Goal: Information Seeking & Learning: Find specific fact

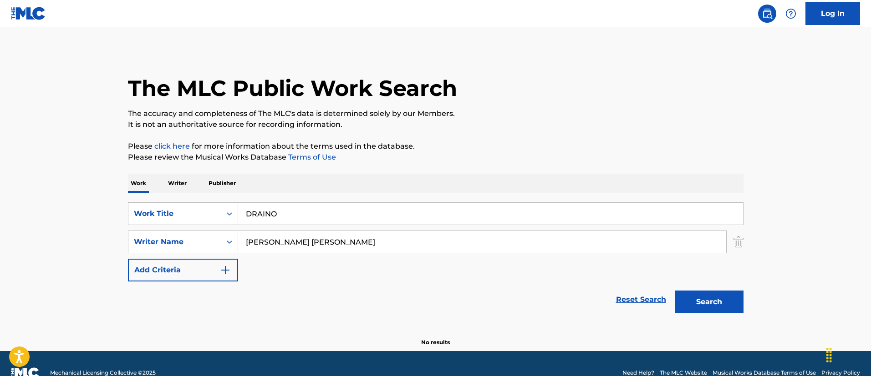
scroll to position [19, 0]
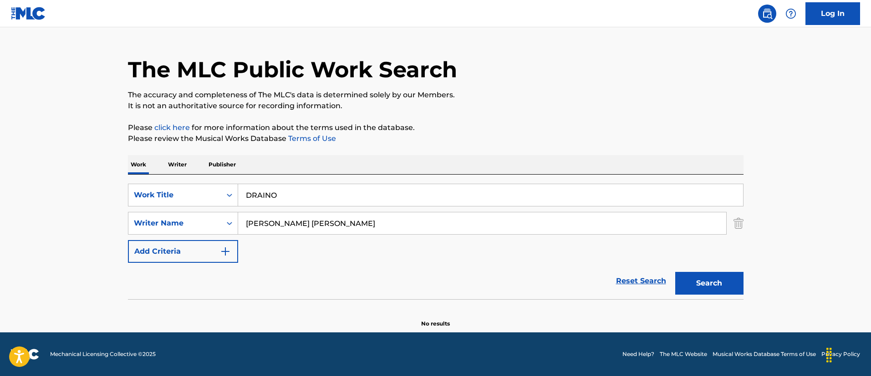
click at [307, 185] on input "DRAINO" at bounding box center [490, 195] width 505 height 22
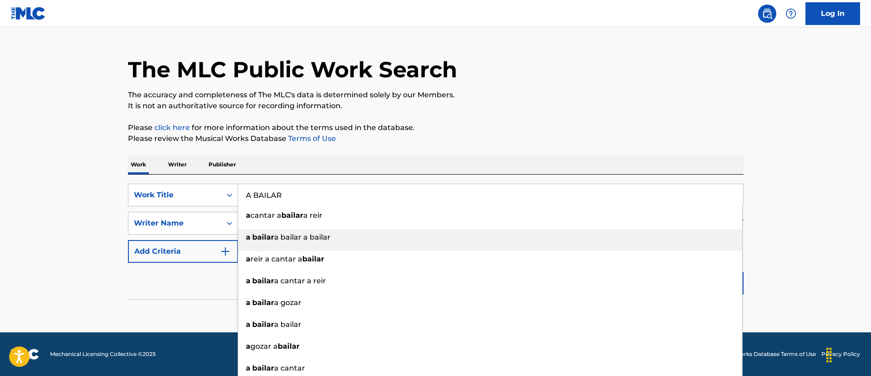
click at [294, 213] on strong "bailar" at bounding box center [292, 215] width 22 height 9
type input "a cantar a bailar a reir"
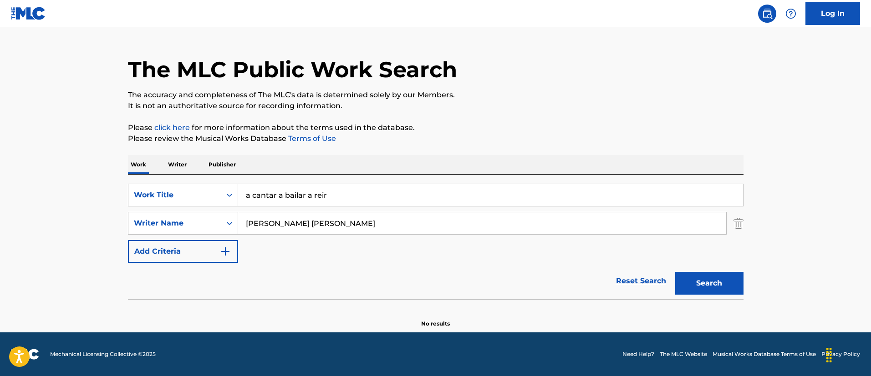
click at [270, 222] on input "[PERSON_NAME] [PERSON_NAME]" at bounding box center [482, 224] width 488 height 22
paste input "[PERSON_NAME] [PERSON_NAME]"
type input "[PERSON_NAME] [PERSON_NAME]"
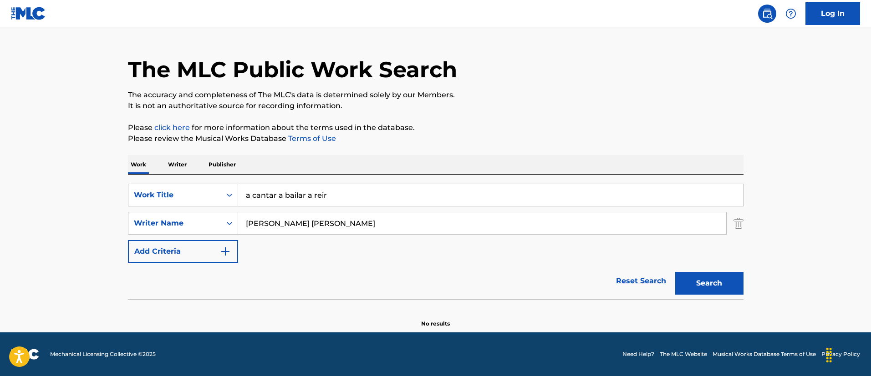
click at [280, 196] on input "a cantar a bailar a reir" at bounding box center [490, 195] width 505 height 22
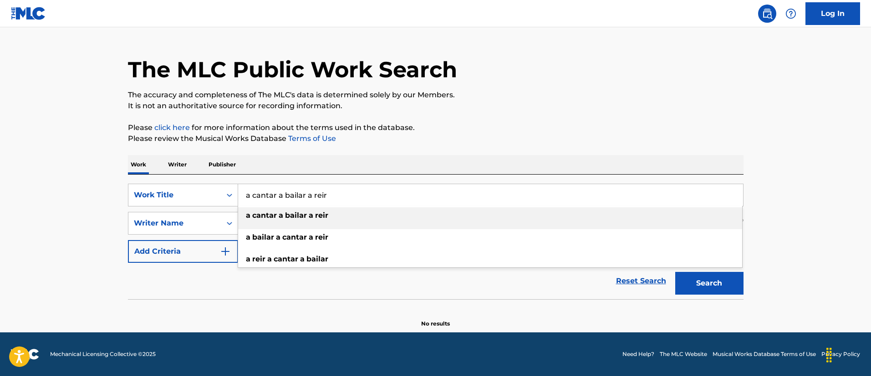
click at [280, 196] on input "a cantar a bailar a reir" at bounding box center [490, 195] width 505 height 22
paste input "A BAILAR"
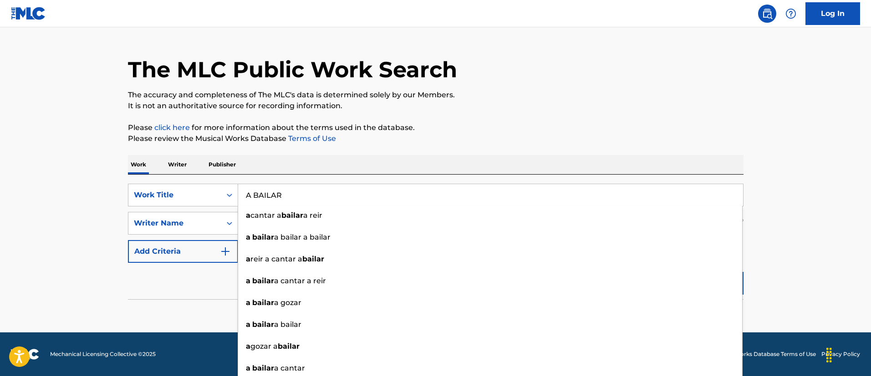
type input "A BAILAR"
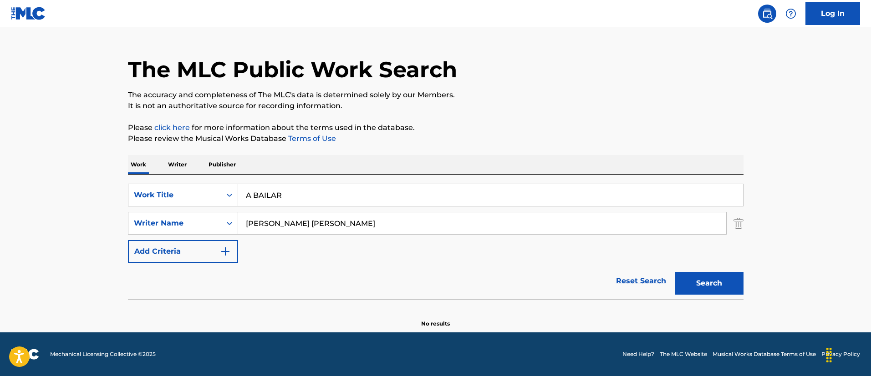
click at [813, 266] on main "The MLC Public Work Search The accuracy and completeness of The MLC's data is d…" at bounding box center [435, 171] width 871 height 324
click at [726, 280] on button "Search" at bounding box center [709, 283] width 68 height 23
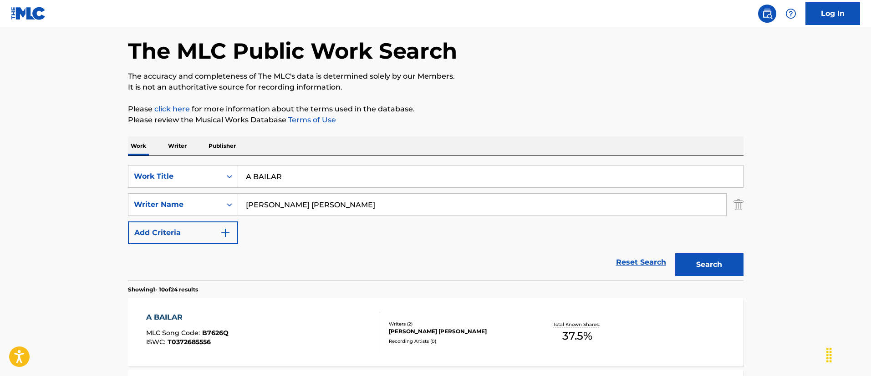
scroll to position [87, 0]
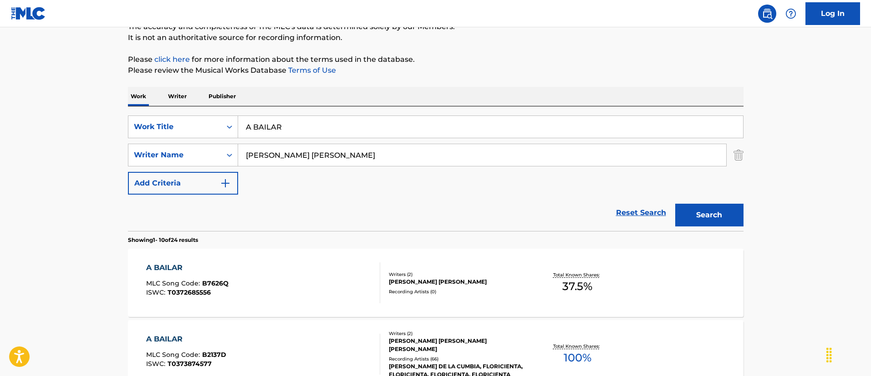
click at [320, 270] on div "A BAILAR MLC Song Code : B7626Q ISWC : T0372685556" at bounding box center [263, 283] width 234 height 41
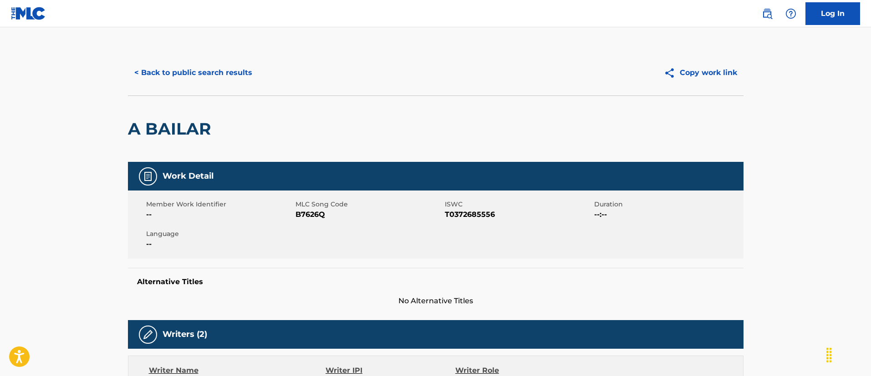
click at [209, 58] on div "< Back to public search results Copy work link" at bounding box center [435, 73] width 615 height 46
click at [252, 91] on div "< Back to public search results Copy work link" at bounding box center [435, 73] width 615 height 46
click at [233, 75] on button "< Back to public search results" at bounding box center [193, 72] width 131 height 23
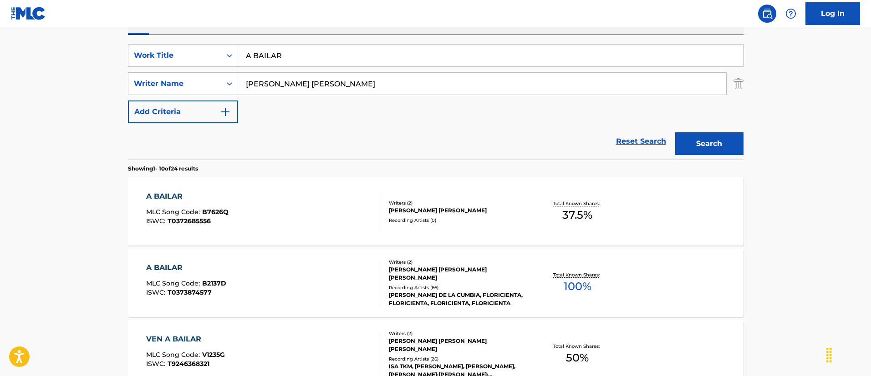
scroll to position [224, 0]
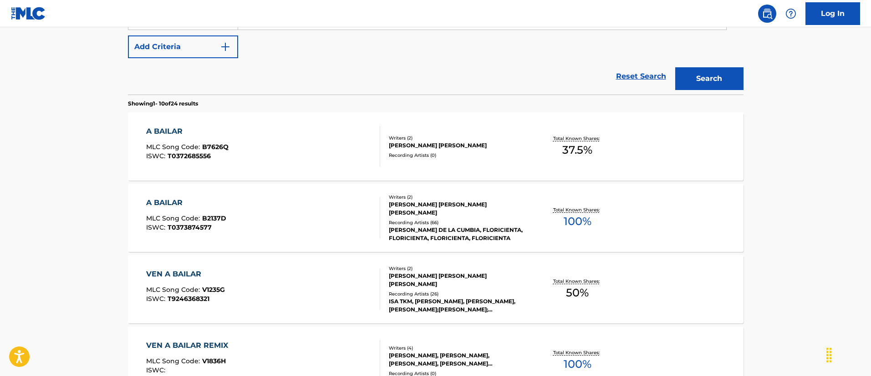
click at [296, 208] on div "A BAILAR MLC Song Code : B2137D ISWC : T0373874577" at bounding box center [263, 218] width 234 height 41
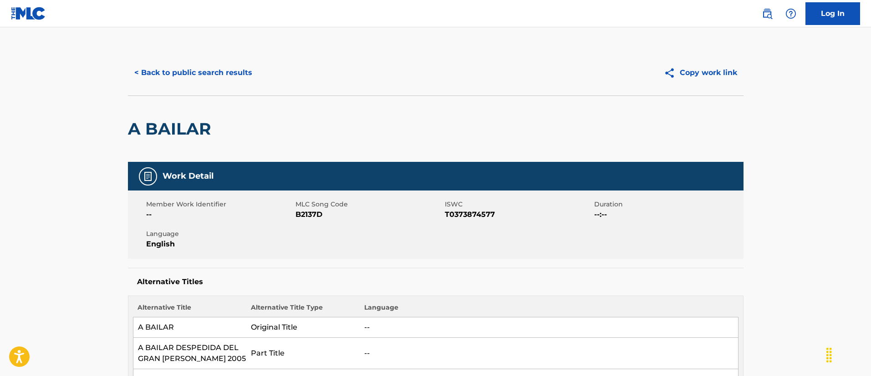
click at [241, 74] on button "< Back to public search results" at bounding box center [193, 72] width 131 height 23
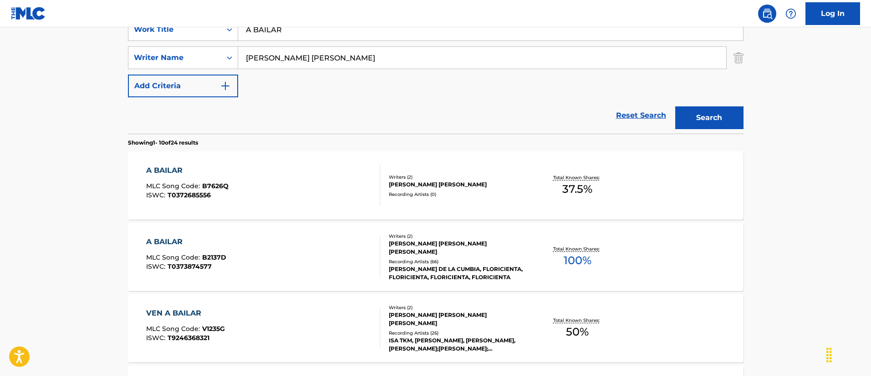
scroll to position [71, 0]
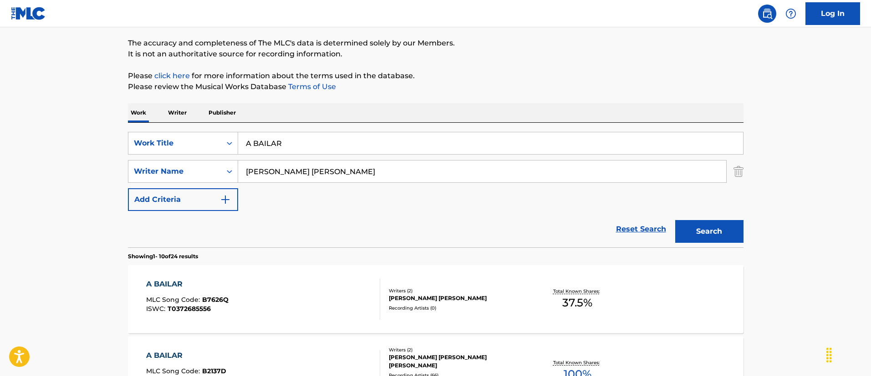
click at [345, 139] on input "A BAILAR" at bounding box center [490, 143] width 505 height 22
paste input "Warming Sun"
type input "Warming Sun"
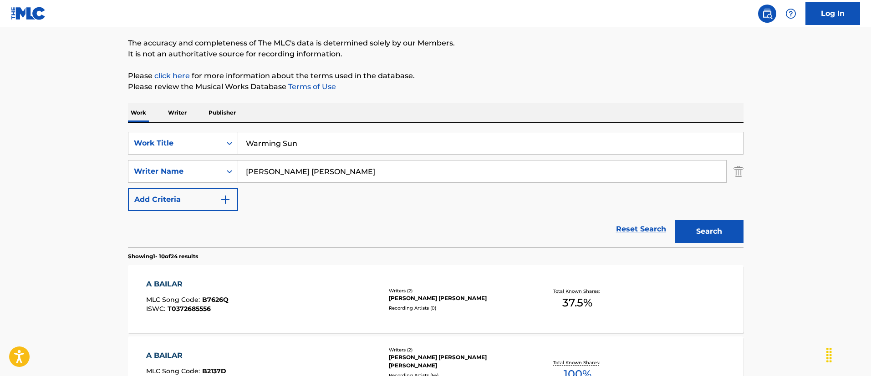
click at [295, 178] on input "[PERSON_NAME] [PERSON_NAME]" at bounding box center [482, 172] width 488 height 22
paste input "[PERSON_NAME]"
type input "[PERSON_NAME]"
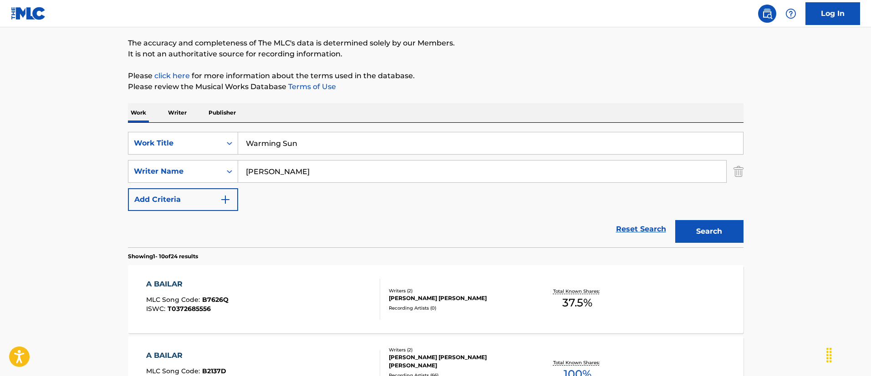
click at [675, 220] on button "Search" at bounding box center [709, 231] width 68 height 23
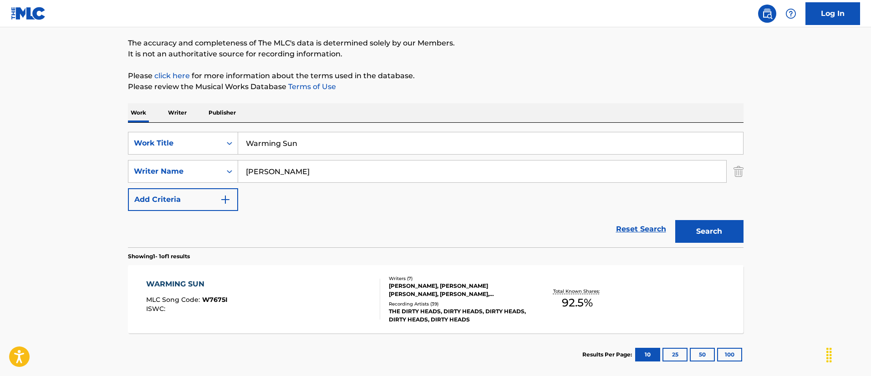
click at [290, 285] on div "WARMING SUN MLC Song Code : W7675I ISWC :" at bounding box center [263, 299] width 234 height 41
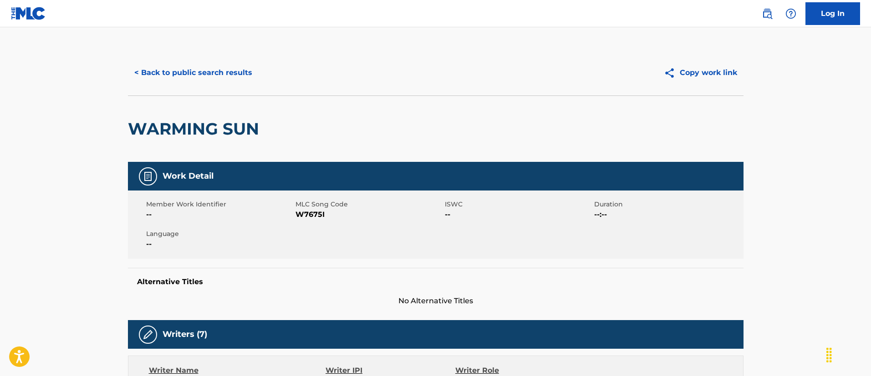
click at [200, 67] on button "< Back to public search results" at bounding box center [193, 72] width 131 height 23
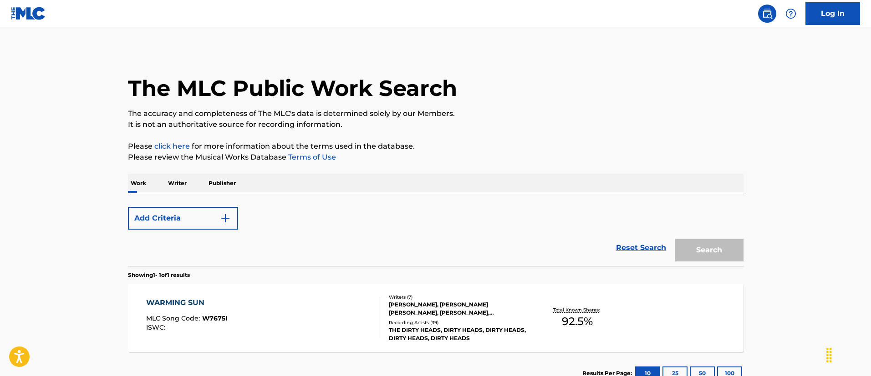
scroll to position [67, 0]
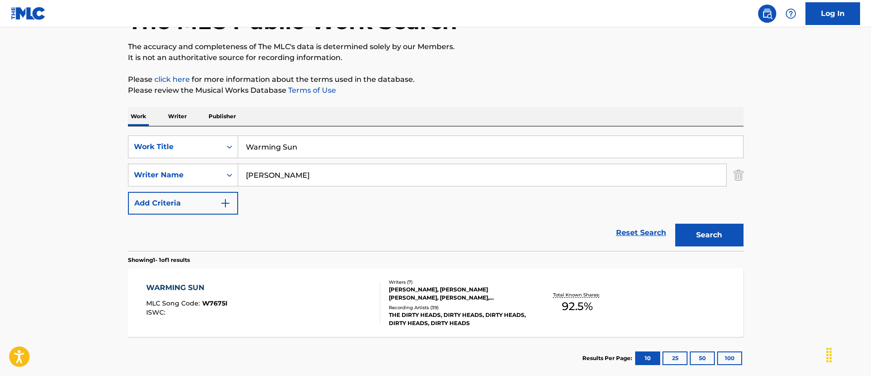
click at [328, 144] on input "Warming Sun" at bounding box center [490, 147] width 505 height 22
click at [327, 144] on input "Warming Sun" at bounding box center [490, 147] width 505 height 22
paste input "[PERSON_NAME]"
click at [306, 142] on input "[PERSON_NAME]" at bounding box center [490, 147] width 505 height 22
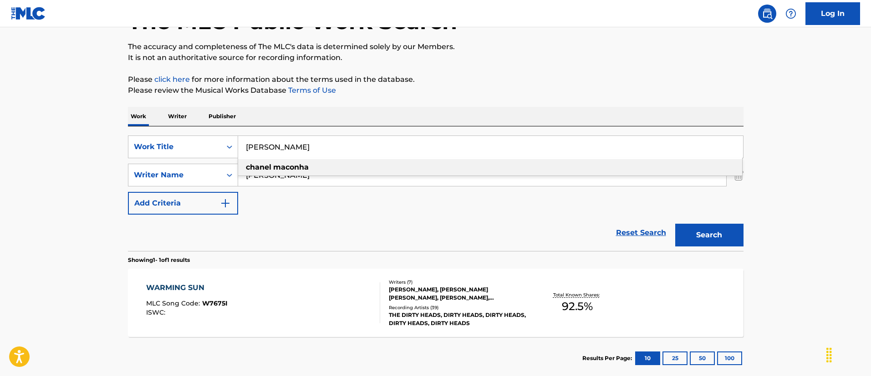
click at [306, 142] on input "[PERSON_NAME]" at bounding box center [490, 147] width 505 height 22
paste input "[GEOGRAPHIC_DATA]"
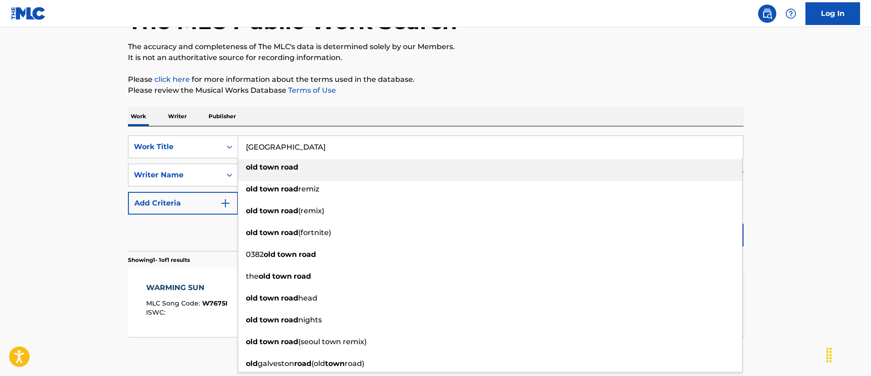
type input "[GEOGRAPHIC_DATA]"
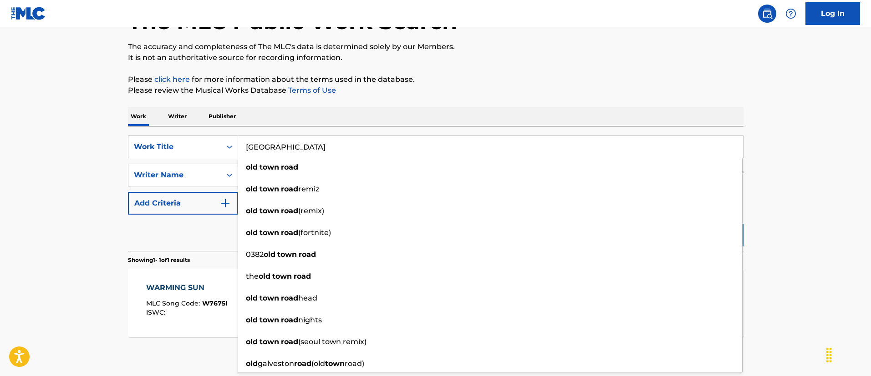
click at [92, 188] on main "The MLC Public Work Search The accuracy and completeness of The MLC's data is d…" at bounding box center [435, 172] width 871 height 424
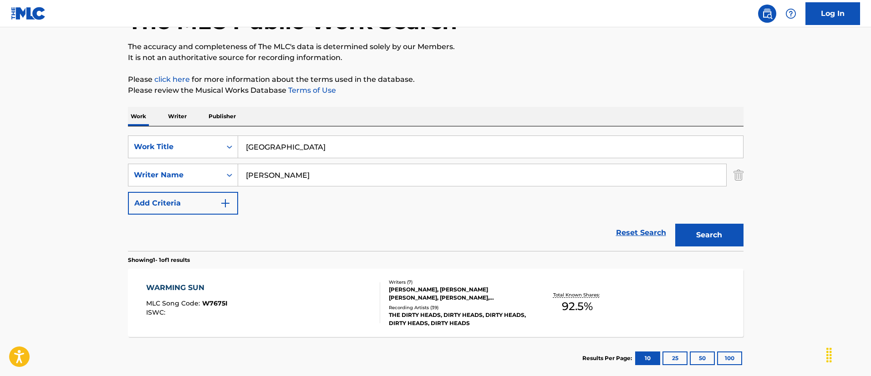
click at [356, 184] on input "[PERSON_NAME]" at bounding box center [482, 175] width 488 height 22
paste input "[PERSON_NAME] [PERSON_NAME]"
type input "[PERSON_NAME] [PERSON_NAME]"
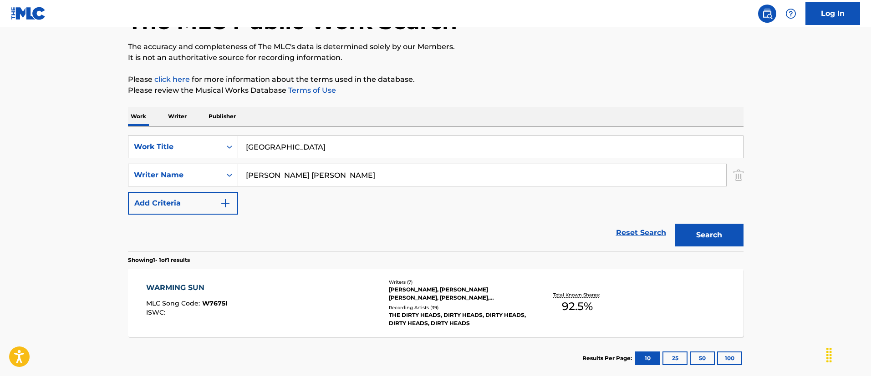
click at [675, 224] on button "Search" at bounding box center [709, 235] width 68 height 23
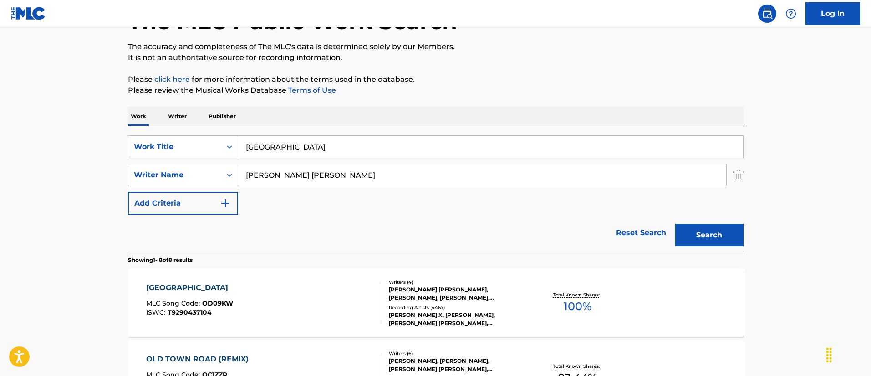
click at [361, 160] on div "SearchWithCriteriac21c3f95-663d-466d-9866-bb8495586ad2 Work Title [GEOGRAPHIC_D…" at bounding box center [435, 175] width 615 height 79
click at [360, 143] on input "[GEOGRAPHIC_DATA]" at bounding box center [490, 147] width 505 height 22
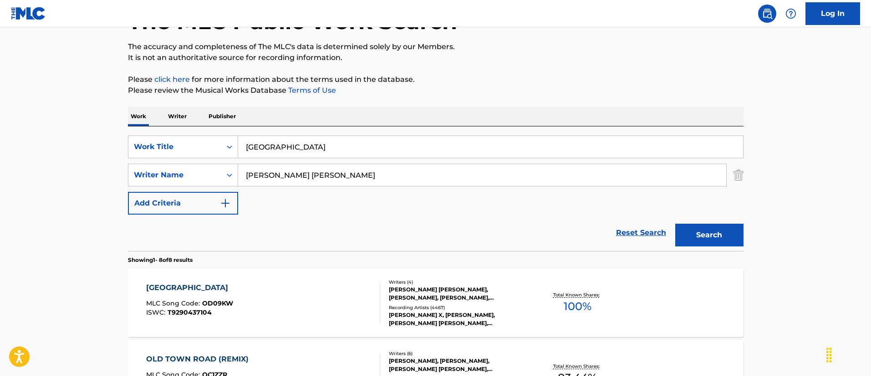
paste input "NEVER SAY GOODBYE"
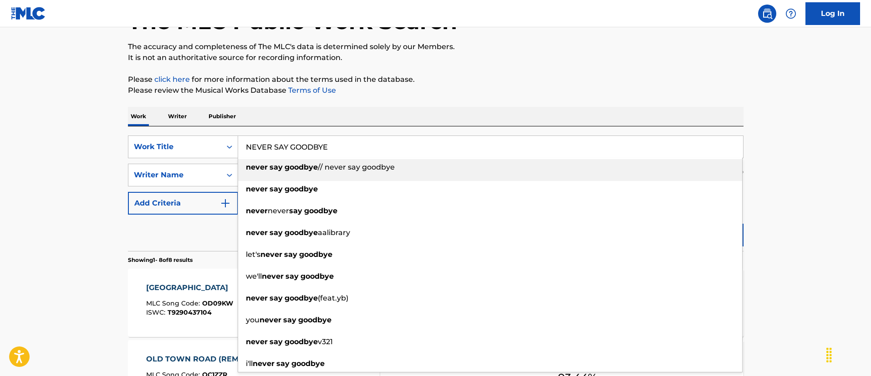
type input "NEVER SAY GOODBYE"
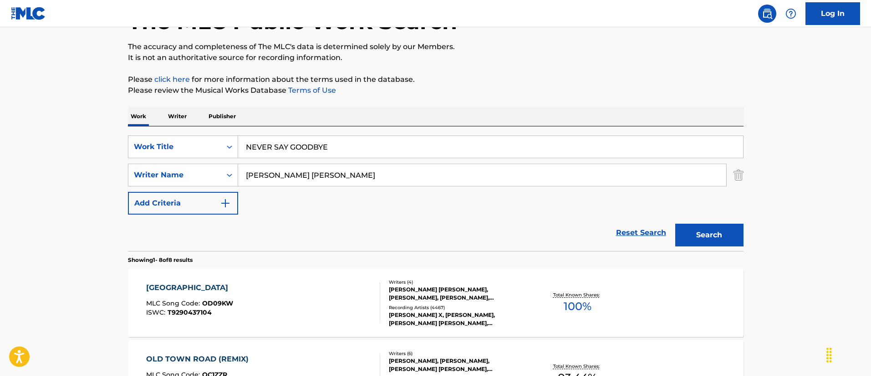
click at [298, 192] on div "SearchWithCriteriac21c3f95-663d-466d-9866-bb8495586ad2 Work Title NEVER SAY GOO…" at bounding box center [435, 175] width 615 height 79
click at [299, 170] on input "[PERSON_NAME] [PERSON_NAME]" at bounding box center [482, 175] width 488 height 22
paste input "[PERSON_NAME] [PERSON_NAME]"
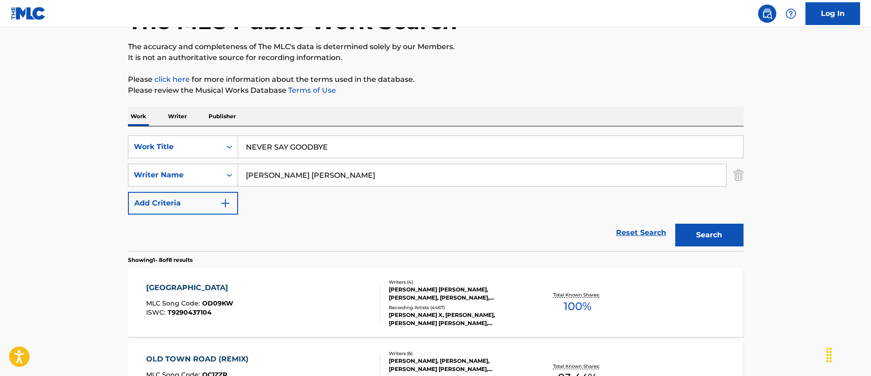
click at [675, 224] on button "Search" at bounding box center [709, 235] width 68 height 23
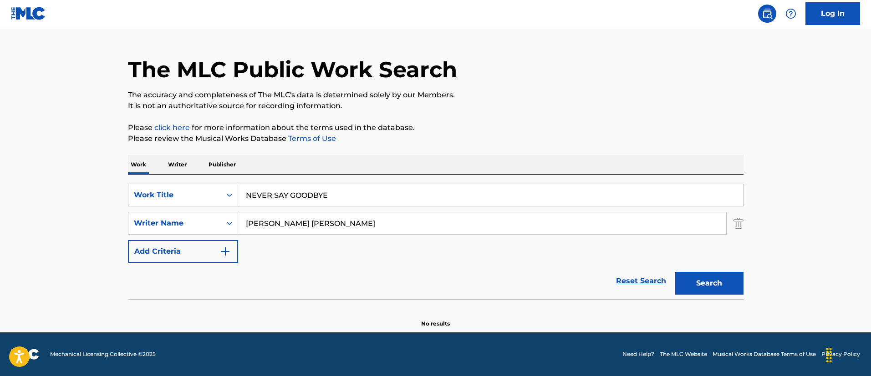
scroll to position [19, 0]
click at [382, 224] on input "[PERSON_NAME] [PERSON_NAME]" at bounding box center [482, 224] width 488 height 22
click at [382, 222] on input "[PERSON_NAME] [PERSON_NAME]" at bounding box center [482, 224] width 488 height 22
click at [382, 219] on input "[PERSON_NAME] [PERSON_NAME]" at bounding box center [482, 224] width 488 height 22
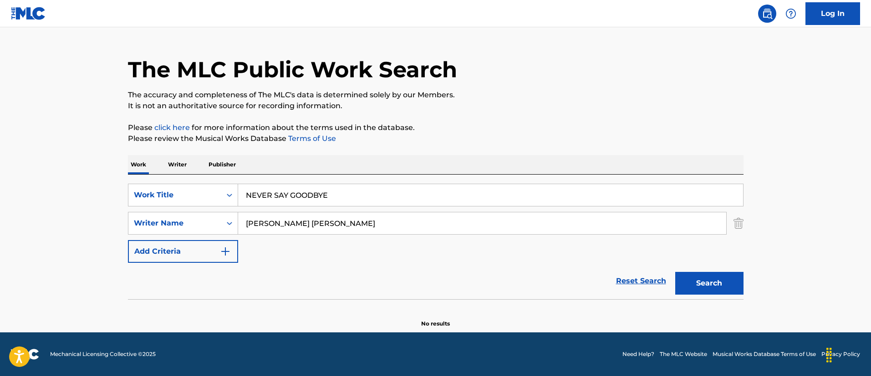
click at [382, 219] on input "[PERSON_NAME] [PERSON_NAME]" at bounding box center [482, 224] width 488 height 22
paste input "[PERSON_NAME] [PERSON_NAME]"
click at [675, 272] on button "Search" at bounding box center [709, 283] width 68 height 23
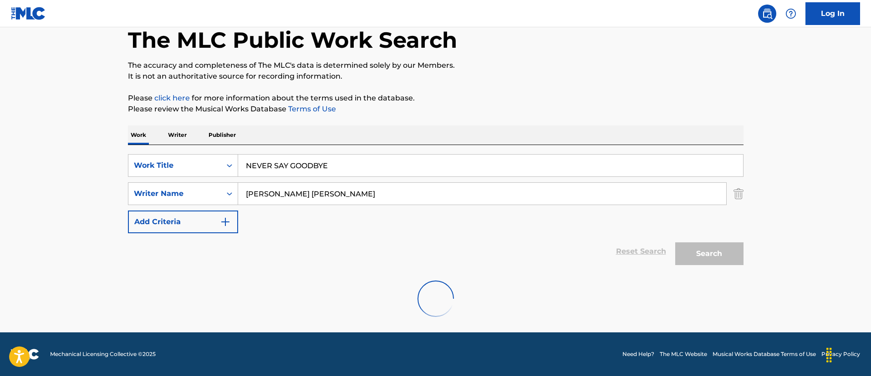
scroll to position [67, 0]
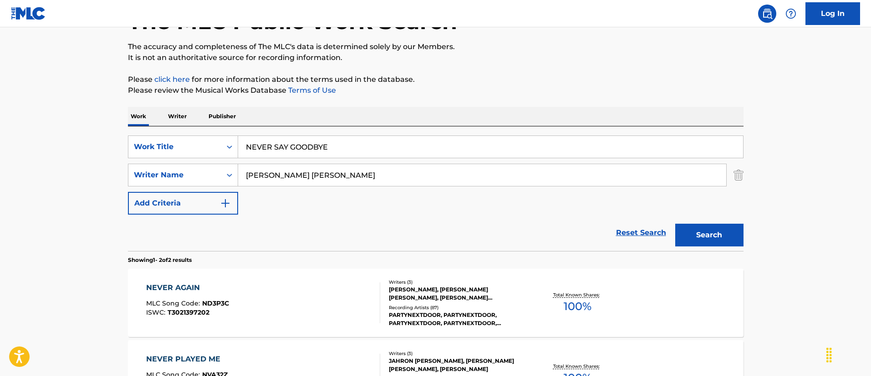
click at [346, 177] on input "[PERSON_NAME] [PERSON_NAME]" at bounding box center [482, 175] width 488 height 22
paste input "[PERSON_NAME]"
type input "[PERSON_NAME]"
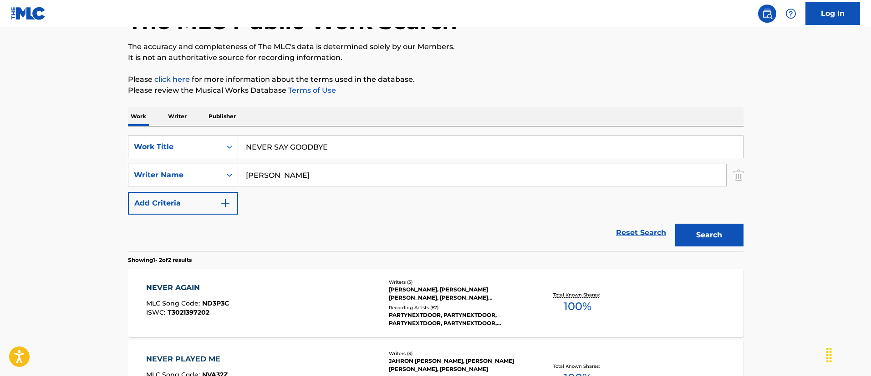
click at [675, 224] on button "Search" at bounding box center [709, 235] width 68 height 23
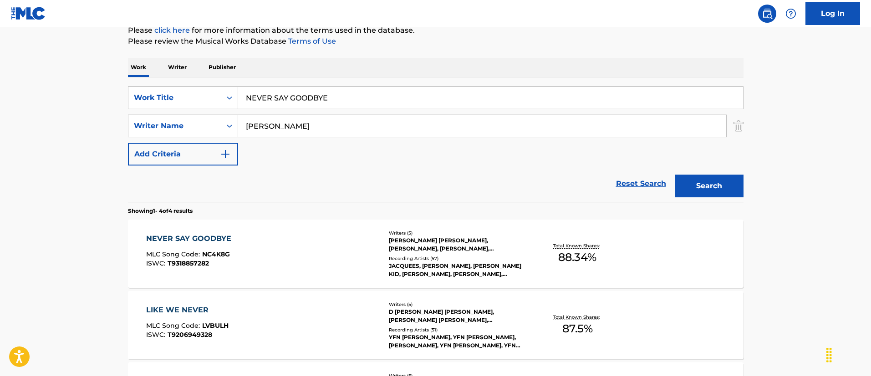
scroll to position [135, 0]
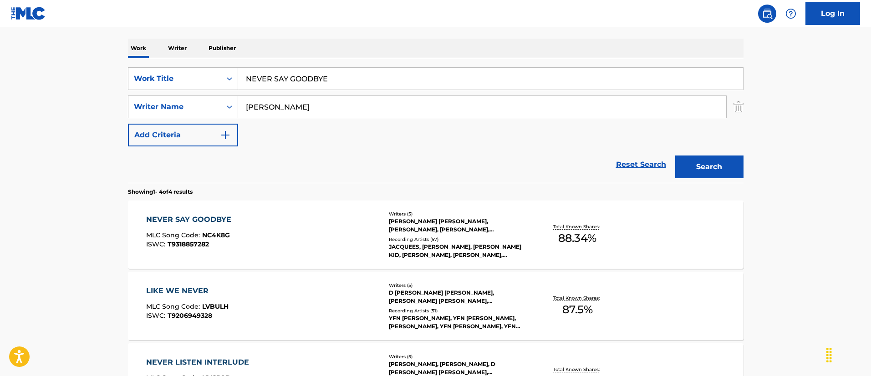
click at [320, 221] on div "NEVER SAY GOODBYE MLC Song Code : NC4K8G ISWC : T9318857282" at bounding box center [263, 234] width 234 height 41
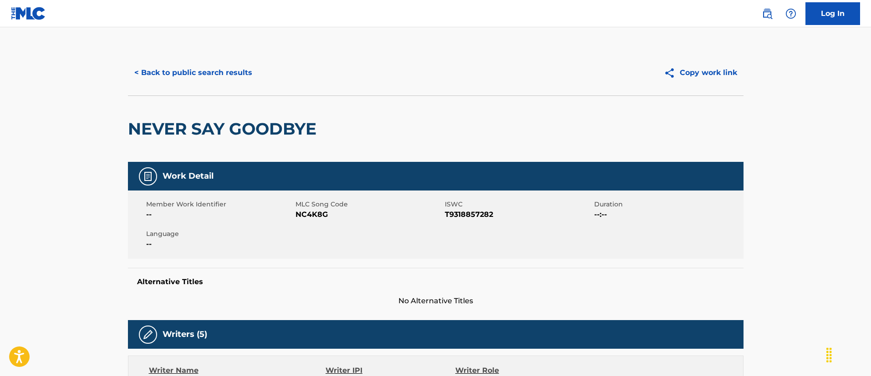
click at [204, 72] on button "< Back to public search results" at bounding box center [193, 72] width 131 height 23
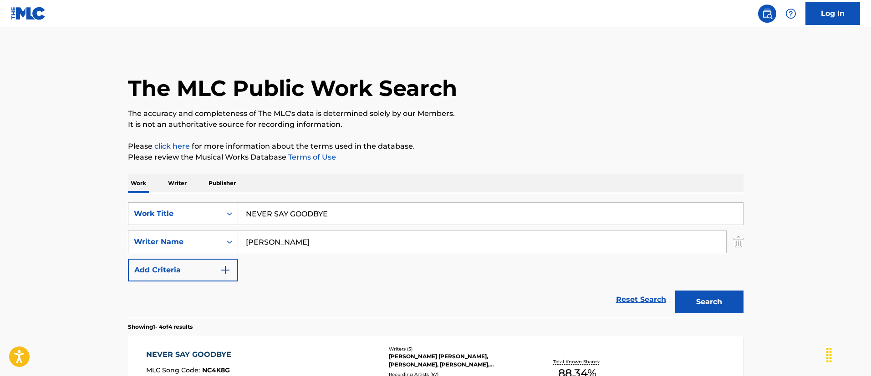
click at [305, 214] on input "NEVER SAY GOODBYE" at bounding box center [490, 214] width 505 height 22
paste input "Maa Durga Katha"
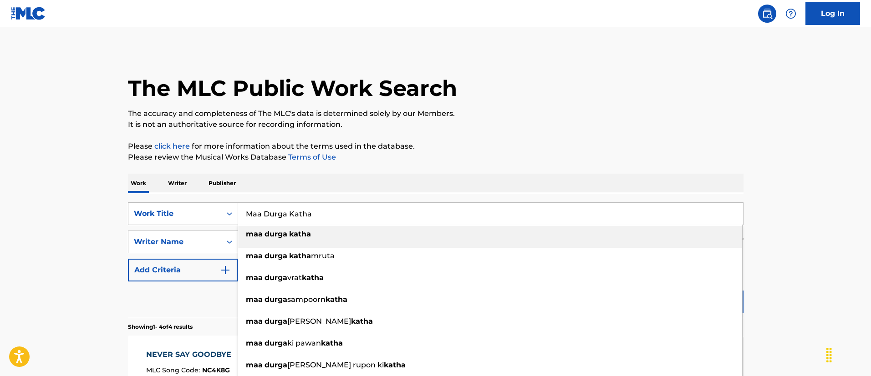
type input "Maa Durga Katha"
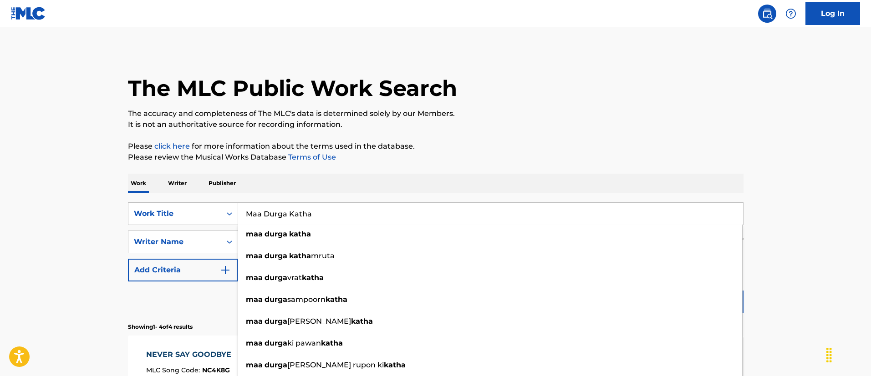
click at [79, 193] on main "The MLC Public Work Search The accuracy and completeness of The MLC's data is d…" at bounding box center [435, 346] width 871 height 639
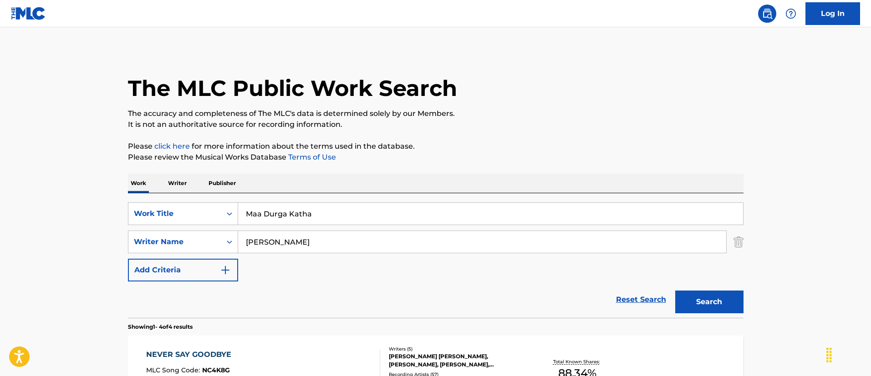
click at [328, 240] on input "[PERSON_NAME]" at bounding box center [482, 242] width 488 height 22
paste input "RAJU RAJASTHANI"
type input "RAJU RAJASTHANI"
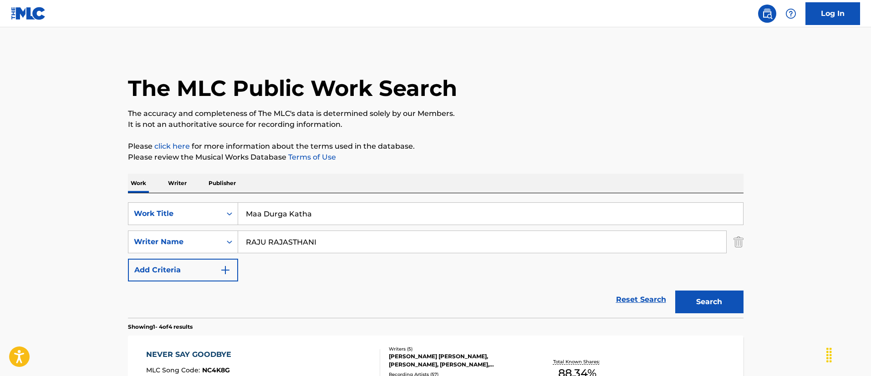
click at [675, 291] on button "Search" at bounding box center [709, 302] width 68 height 23
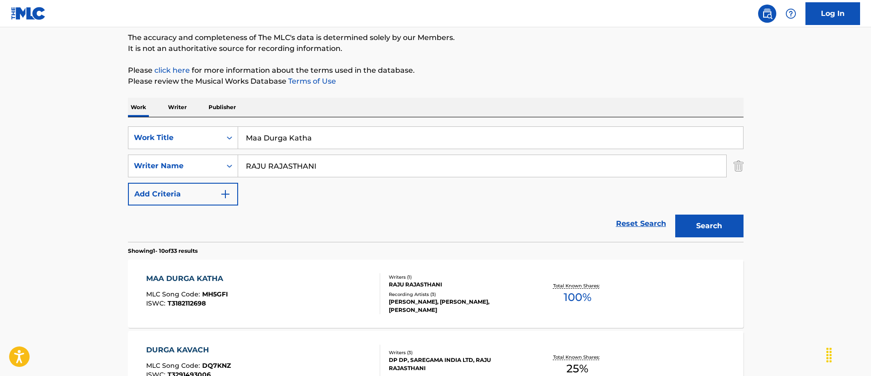
scroll to position [137, 0]
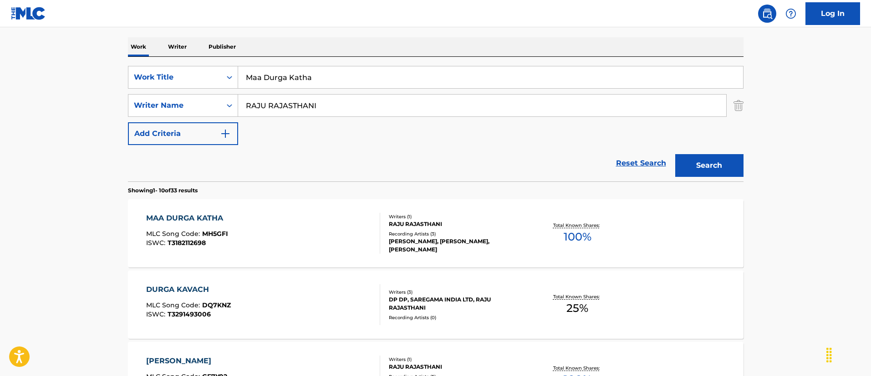
click at [299, 229] on div "MAA DURGA KATHA MLC Song Code : MH5GFI ISWC : T3182112698" at bounding box center [263, 233] width 234 height 41
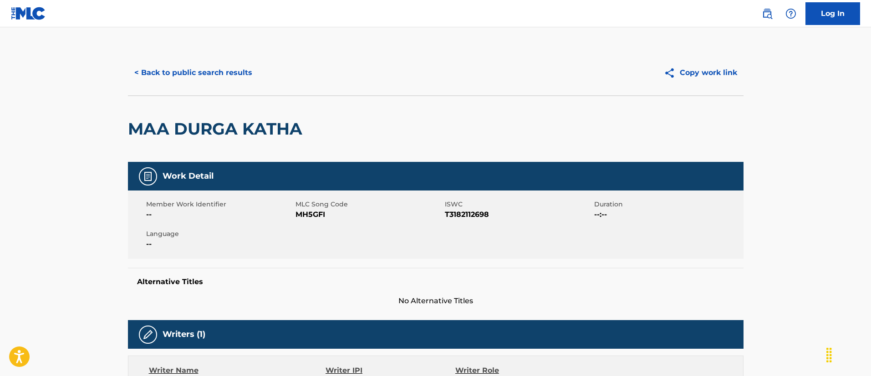
click at [198, 84] on div "< Back to public search results Copy work link" at bounding box center [435, 73] width 615 height 46
click at [208, 80] on button "< Back to public search results" at bounding box center [193, 72] width 131 height 23
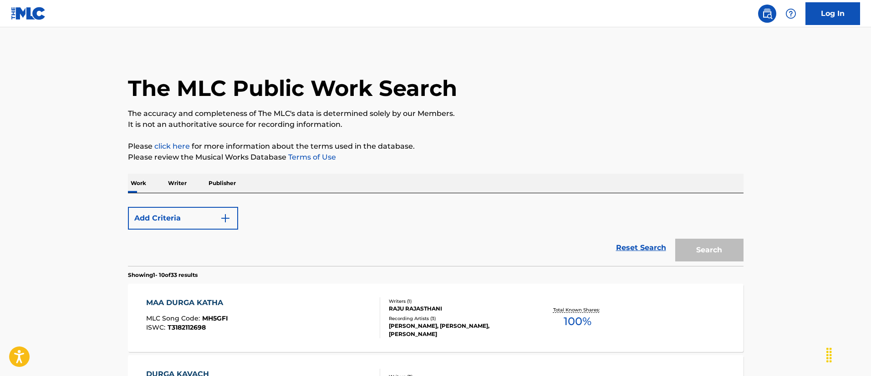
scroll to position [137, 0]
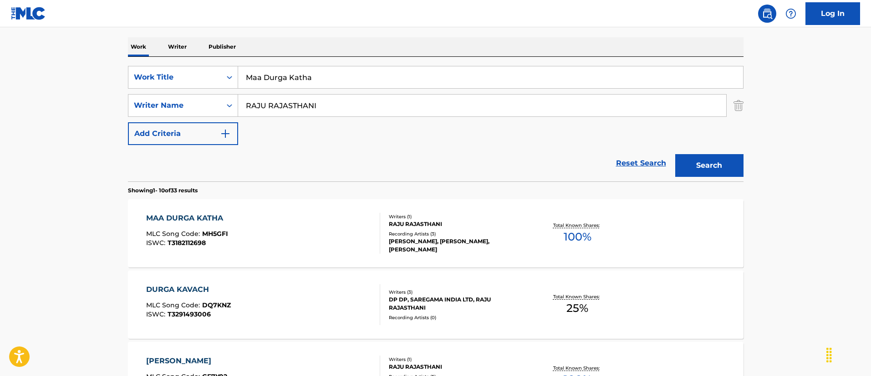
click at [323, 71] on input "Maa Durga Katha" at bounding box center [490, 77] width 505 height 22
paste input "QUAND IL [PERSON_NAME] IL [PERSON_NAME] SON SLIP"
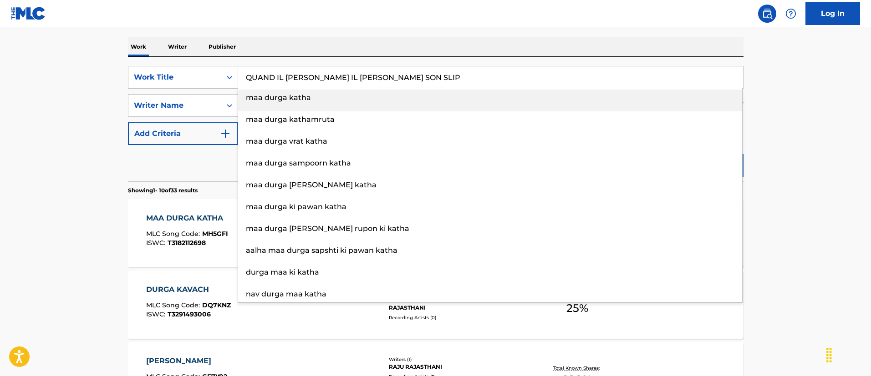
type input "QUAND IL [PERSON_NAME] IL [PERSON_NAME] SON SLIP"
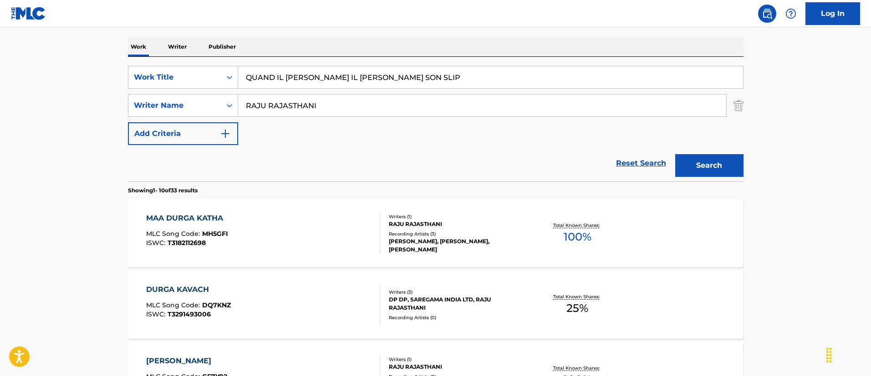
click at [288, 106] on input "RAJU RAJASTHANI" at bounding box center [482, 106] width 488 height 22
paste input "[PERSON_NAME] [PERSON_NAME]"
type input "[PERSON_NAME] [PERSON_NAME]"
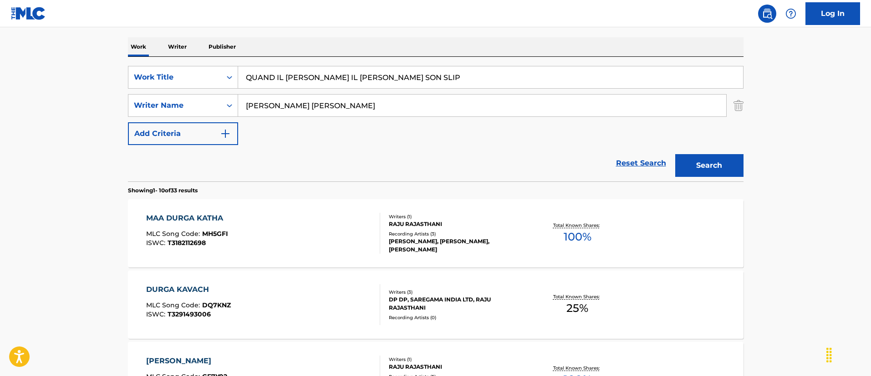
click at [675, 154] on button "Search" at bounding box center [709, 165] width 68 height 23
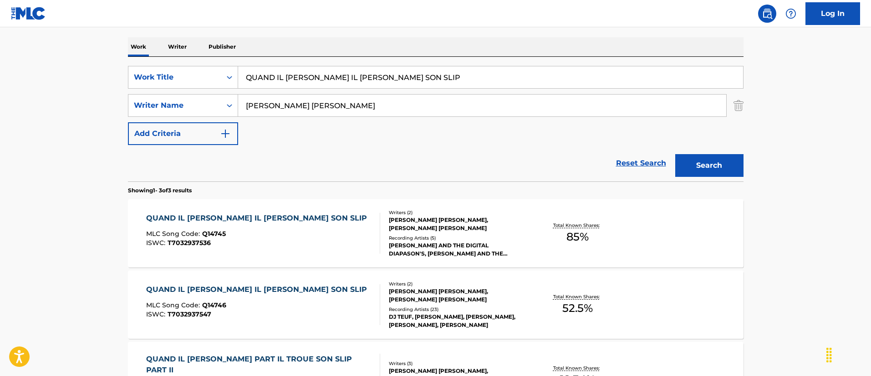
click at [239, 233] on div "MLC Song Code : Q14745" at bounding box center [258, 235] width 225 height 9
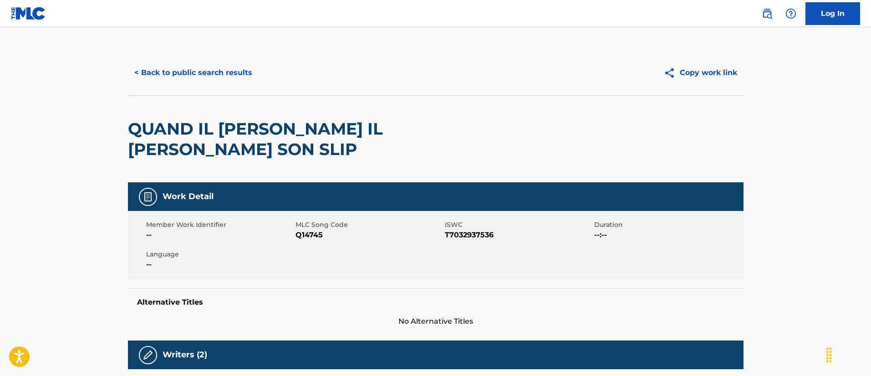
click at [253, 78] on button "< Back to public search results" at bounding box center [193, 72] width 131 height 23
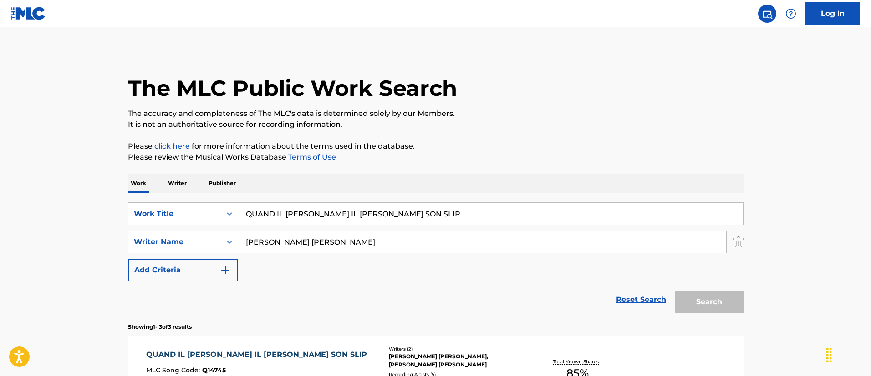
scroll to position [137, 0]
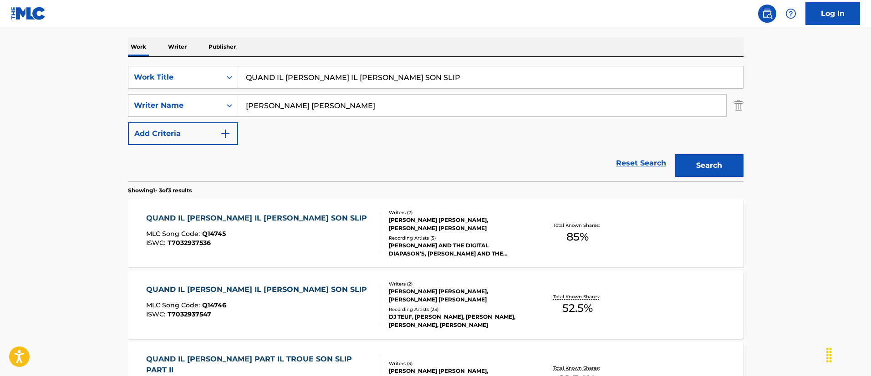
click at [389, 67] on input "QUAND IL [PERSON_NAME] IL [PERSON_NAME] SON SLIP" at bounding box center [490, 77] width 505 height 22
click at [389, 66] on input "QUAND IL [PERSON_NAME] IL [PERSON_NAME] SON SLIP" at bounding box center [490, 77] width 505 height 22
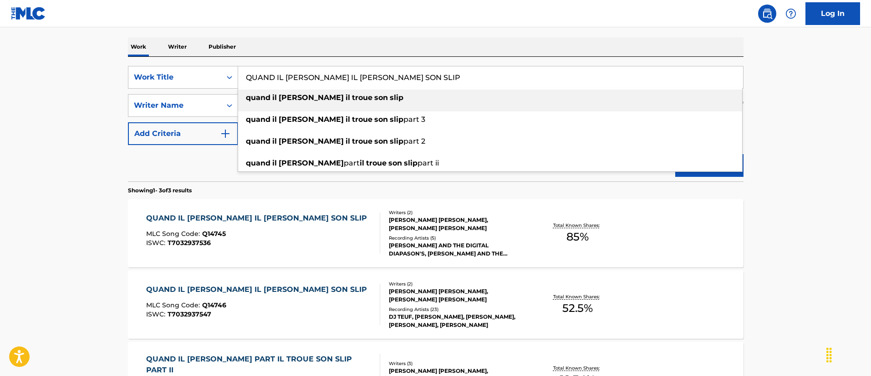
drag, startPoint x: 389, startPoint y: 66, endPoint x: 366, endPoint y: 81, distance: 26.6
click at [387, 66] on input "QUAND IL [PERSON_NAME] IL [PERSON_NAME] SON SLIP" at bounding box center [490, 77] width 505 height 22
paste input "Conqueror"
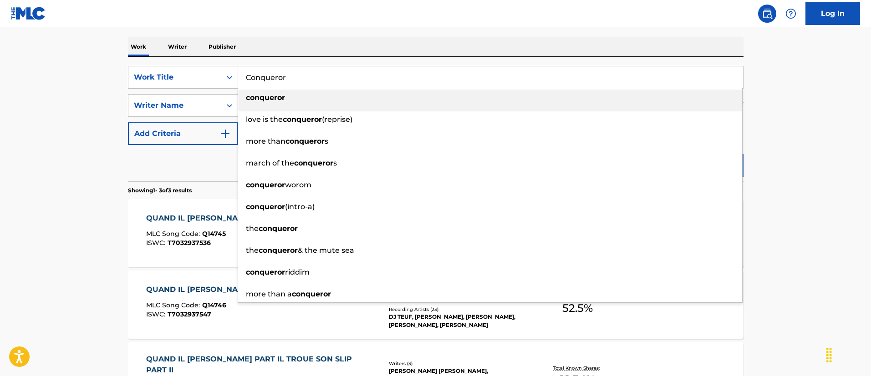
type input "Conqueror"
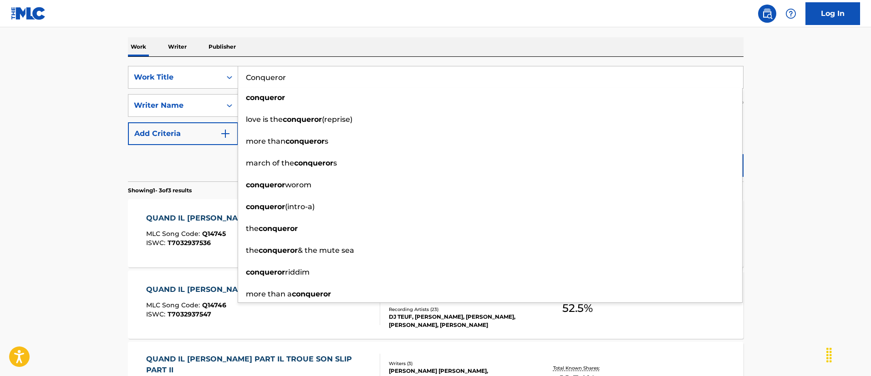
click at [0, 108] on main "The MLC Public Work Search The accuracy and completeness of The MLC's data is d…" at bounding box center [435, 174] width 871 height 567
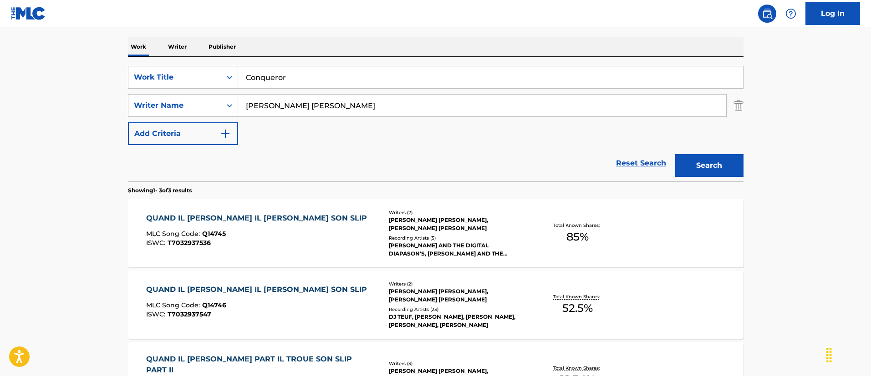
click at [298, 97] on input "[PERSON_NAME] [PERSON_NAME]" at bounding box center [482, 106] width 488 height 22
paste input "[PERSON_NAME]"
type input "[PERSON_NAME]"
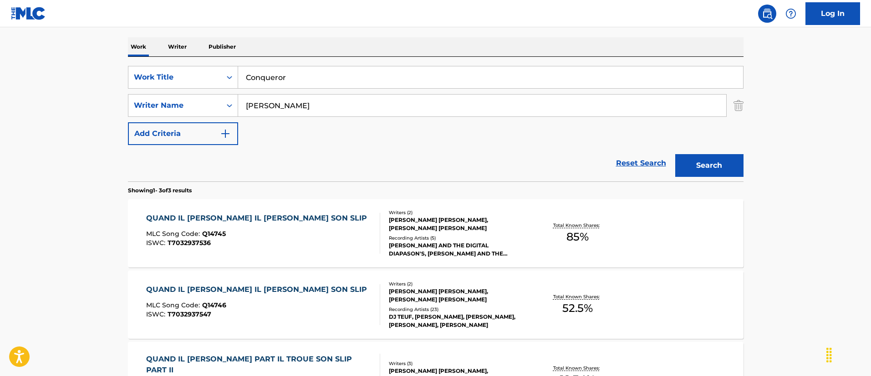
click at [675, 154] on button "Search" at bounding box center [709, 165] width 68 height 23
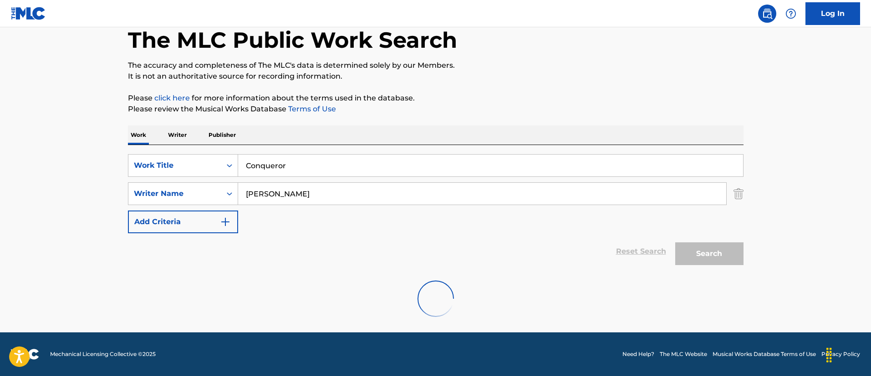
scroll to position [119, 0]
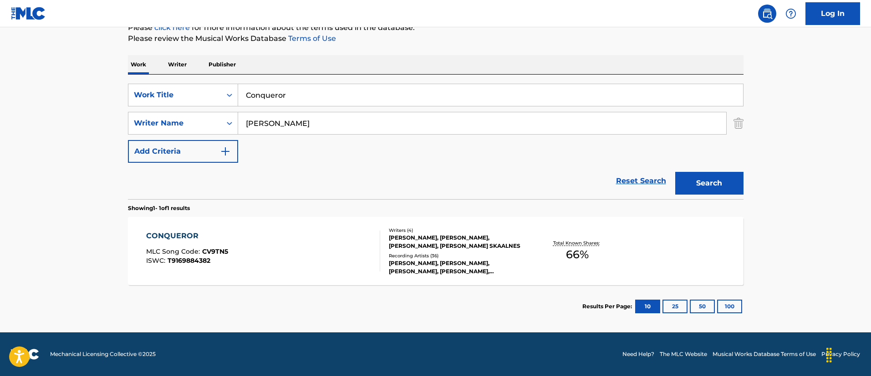
click at [259, 261] on div "CONQUEROR MLC Song Code : CV9TN5 ISWC : T9169884382" at bounding box center [263, 251] width 234 height 41
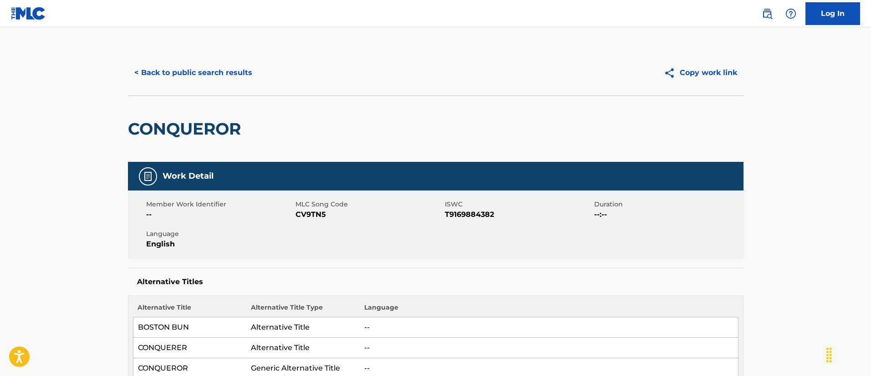
click at [191, 70] on button "< Back to public search results" at bounding box center [193, 72] width 131 height 23
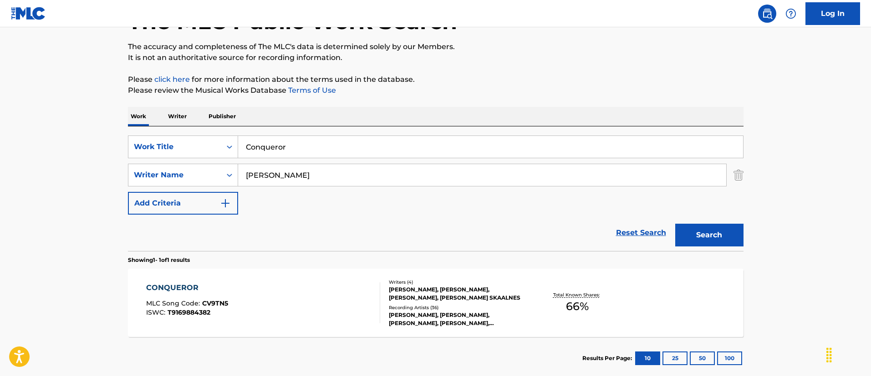
click at [362, 153] on input "Conqueror" at bounding box center [490, 147] width 505 height 22
paste input "EL TRAP"
type input "EL TRAP"
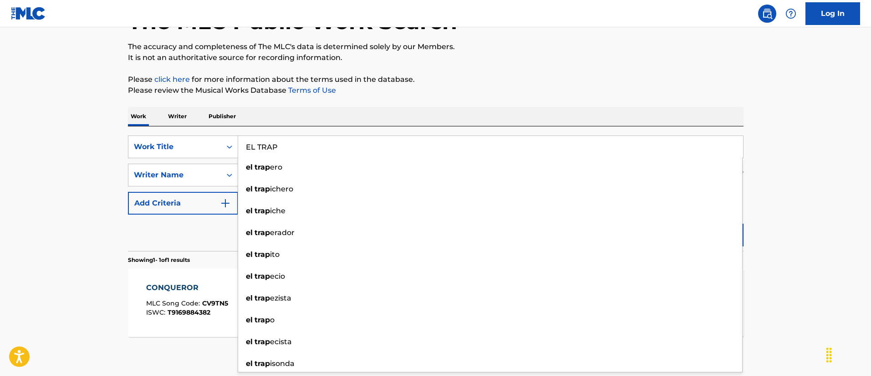
click at [82, 172] on main "The MLC Public Work Search The accuracy and completeness of The MLC's data is d…" at bounding box center [435, 172] width 871 height 424
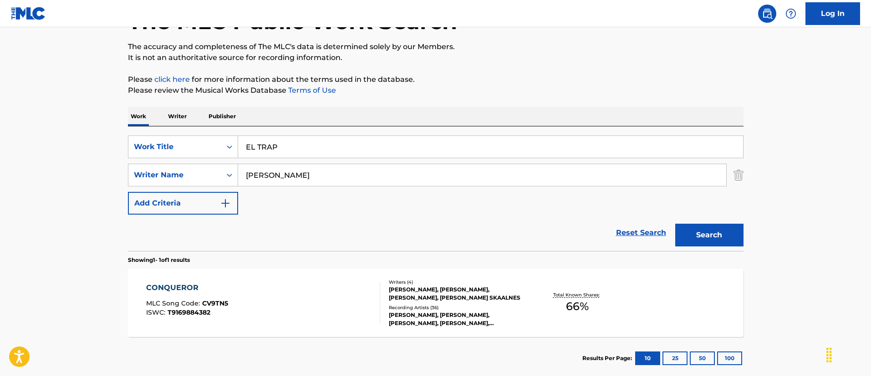
click at [352, 186] on div "[PERSON_NAME]" at bounding box center [482, 175] width 488 height 23
click at [352, 169] on input "[PERSON_NAME]" at bounding box center [482, 175] width 488 height 22
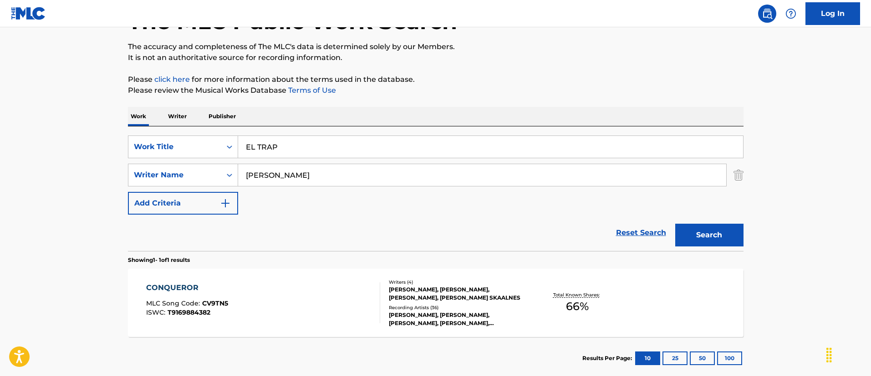
paste input "[PERSON_NAME] [PERSON_NAME]"
type input "[PERSON_NAME] [PERSON_NAME]"
click at [731, 240] on button "Search" at bounding box center [709, 235] width 68 height 23
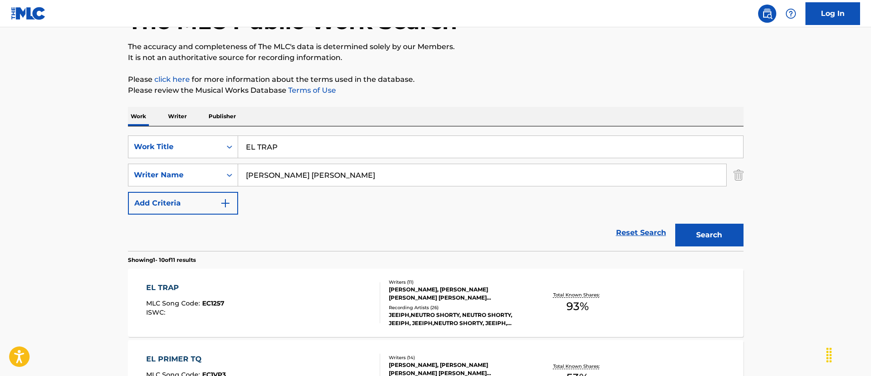
click at [306, 287] on div "EL TRAP MLC Song Code : EC1257 ISWC :" at bounding box center [263, 303] width 234 height 41
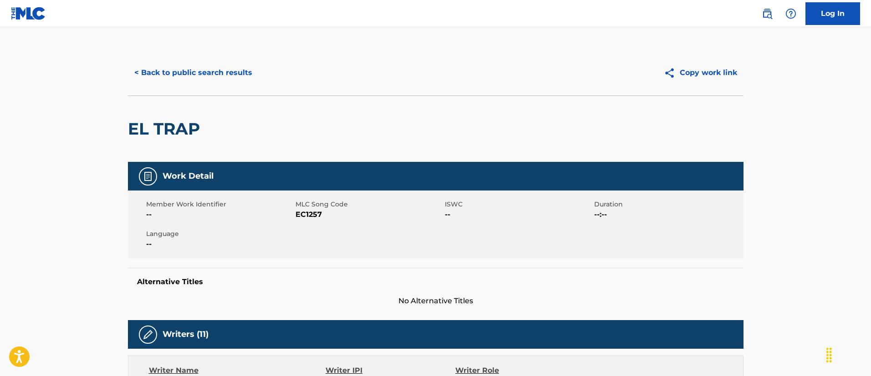
click at [191, 72] on button "< Back to public search results" at bounding box center [193, 72] width 131 height 23
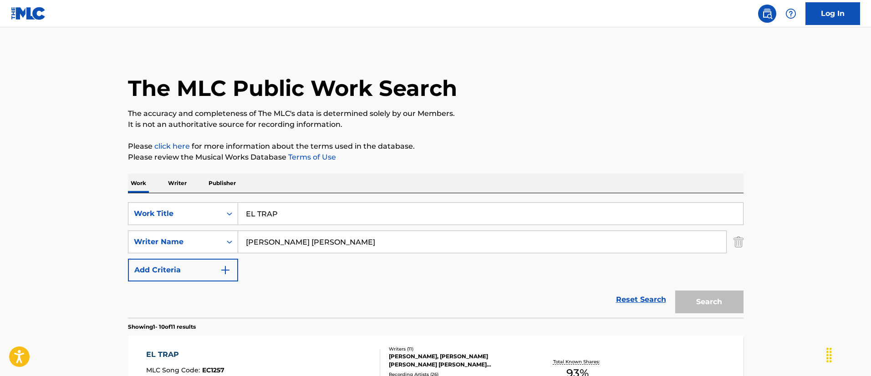
scroll to position [67, 0]
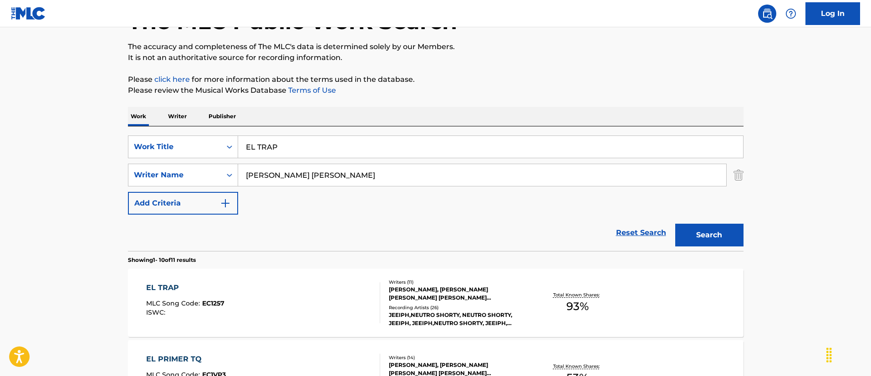
click at [315, 145] on input "EL TRAP" at bounding box center [490, 147] width 505 height 22
paste input "SHE'S MINE"
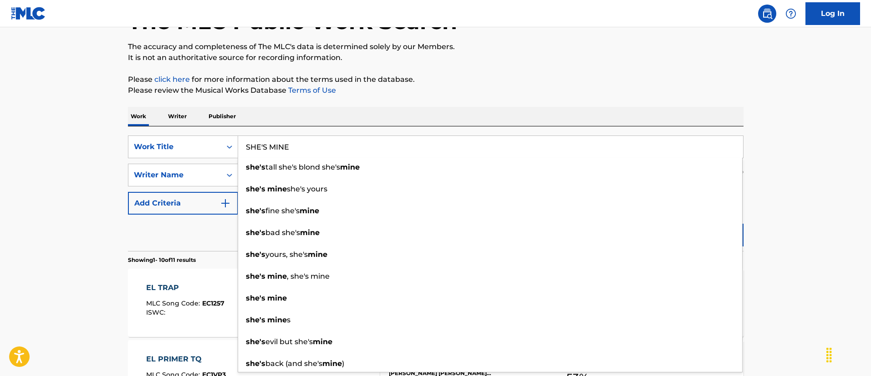
type input "SHE'S MINE"
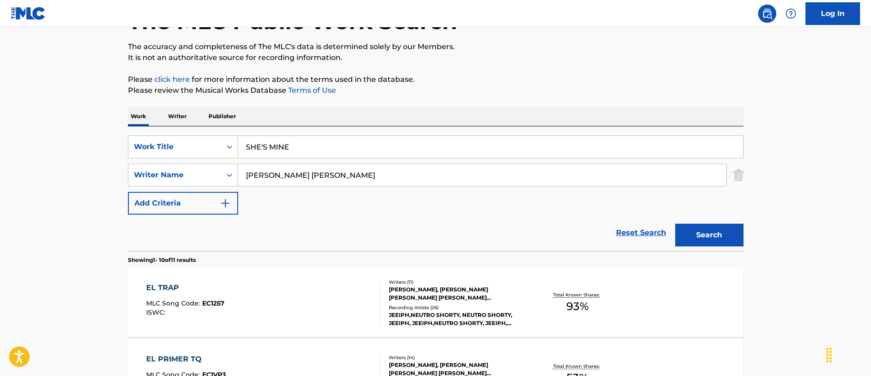
click at [279, 178] on input "[PERSON_NAME] [PERSON_NAME]" at bounding box center [482, 175] width 488 height 22
paste input "[PERSON_NAME] [PERSON_NAME]"
click at [675, 224] on button "Search" at bounding box center [709, 235] width 68 height 23
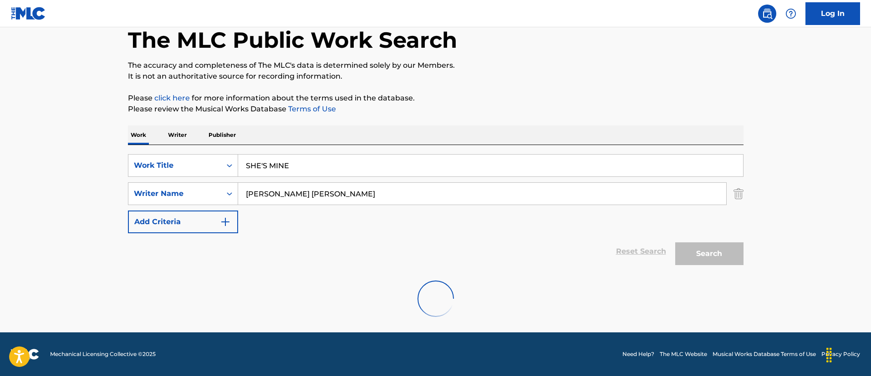
scroll to position [19, 0]
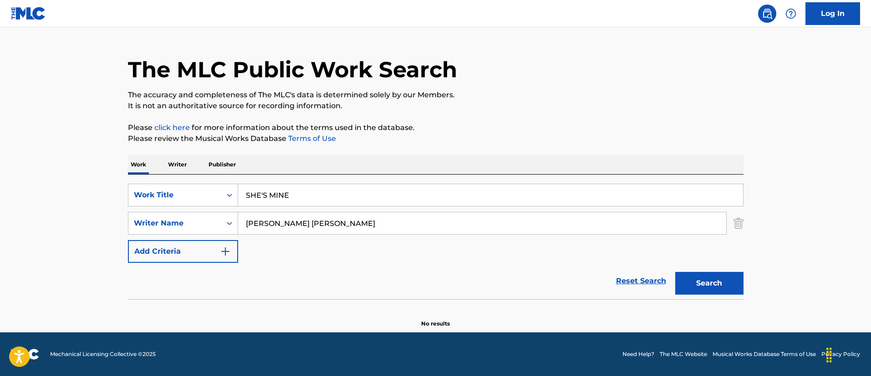
click at [402, 229] on input "[PERSON_NAME] [PERSON_NAME]" at bounding box center [482, 224] width 488 height 22
paste input "[PERSON_NAME] L"
type input "[PERSON_NAME] L"
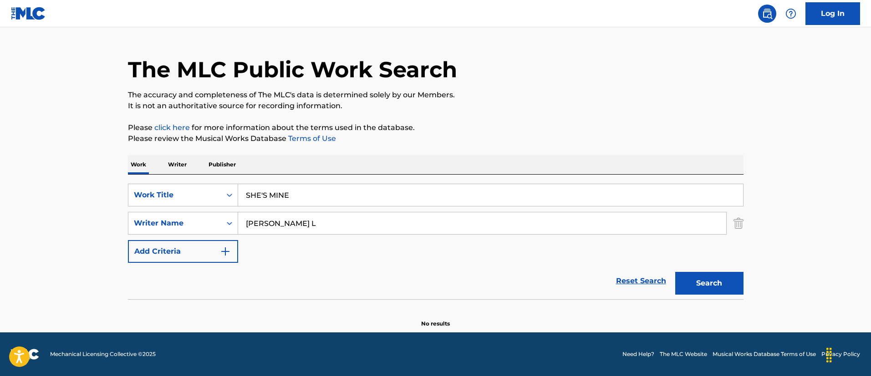
click at [675, 272] on button "Search" at bounding box center [709, 283] width 68 height 23
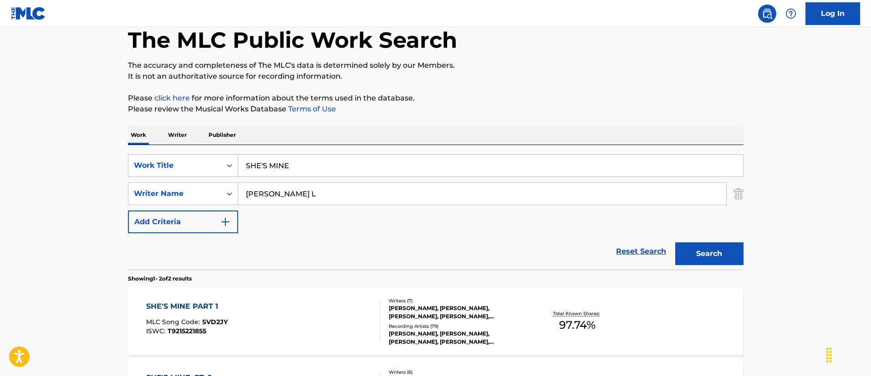
scroll to position [67, 0]
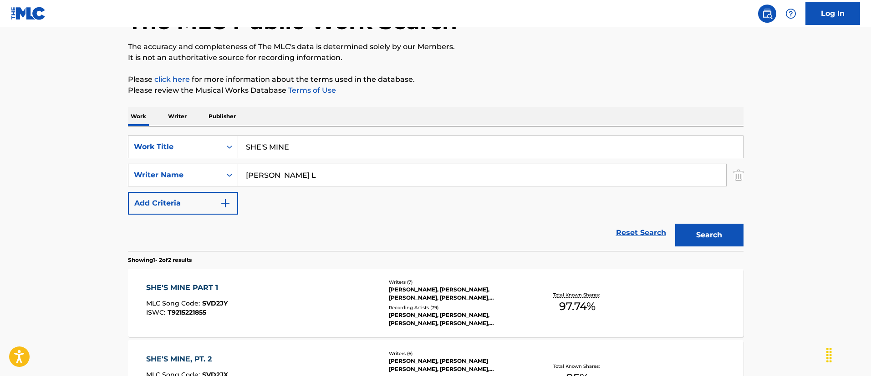
click at [310, 293] on div "SHE'S MINE PART 1 MLC Song Code : SVD2JY ISWC : T9215221855" at bounding box center [263, 303] width 234 height 41
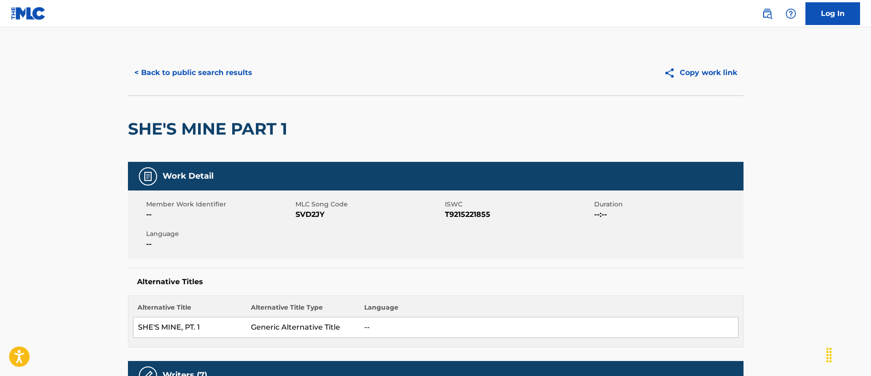
click at [224, 69] on button "< Back to public search results" at bounding box center [193, 72] width 131 height 23
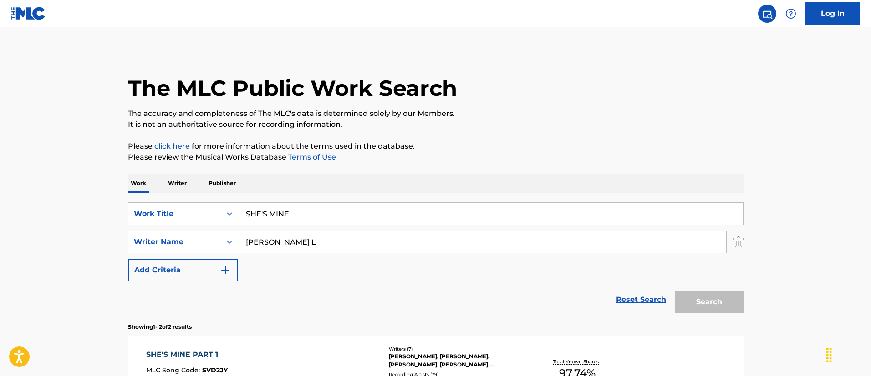
scroll to position [67, 0]
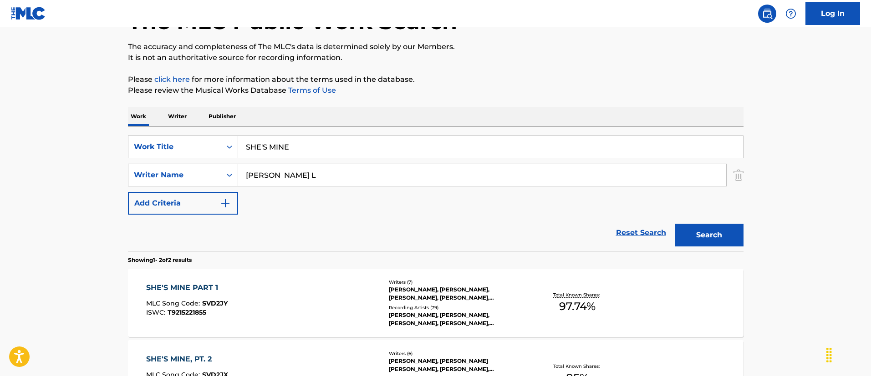
click at [301, 140] on input "SHE'S MINE" at bounding box center [490, 147] width 505 height 22
paste input "7AM"
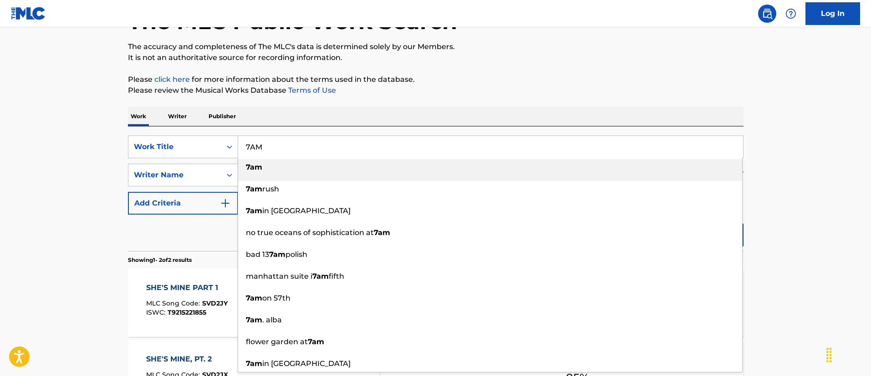
type input "7AM"
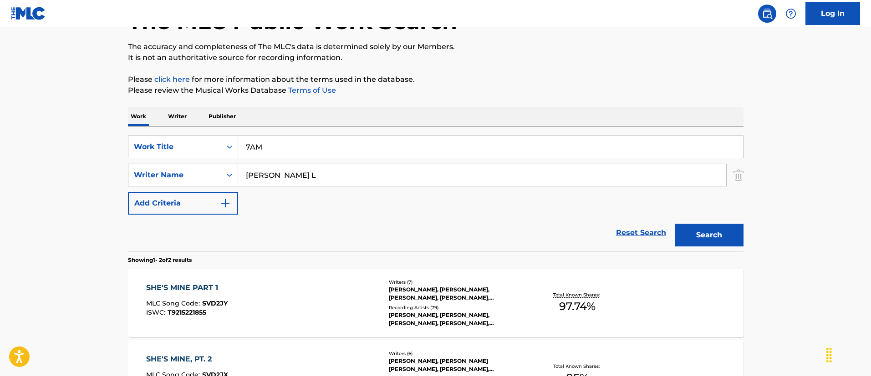
click at [81, 164] on main "The MLC Public Work Search The accuracy and completeness of The MLC's data is d…" at bounding box center [435, 208] width 871 height 496
click at [305, 169] on input "[PERSON_NAME] L" at bounding box center [482, 175] width 488 height 22
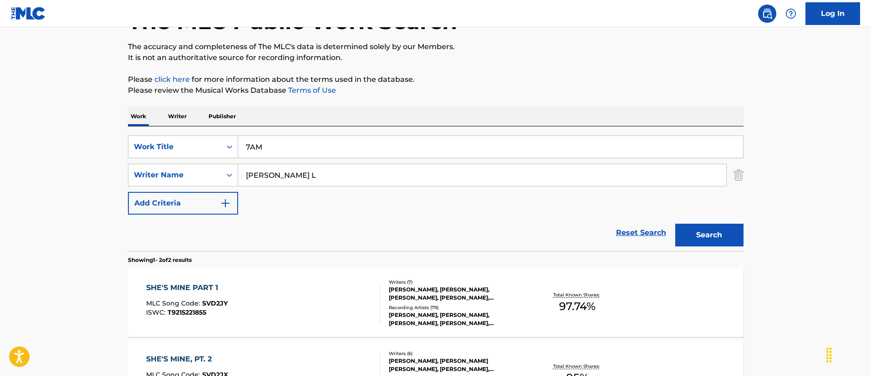
click at [305, 169] on input "[PERSON_NAME] L" at bounding box center [482, 175] width 488 height 22
paste input "[PERSON_NAME]"
type input "[PERSON_NAME]"
click at [675, 224] on button "Search" at bounding box center [709, 235] width 68 height 23
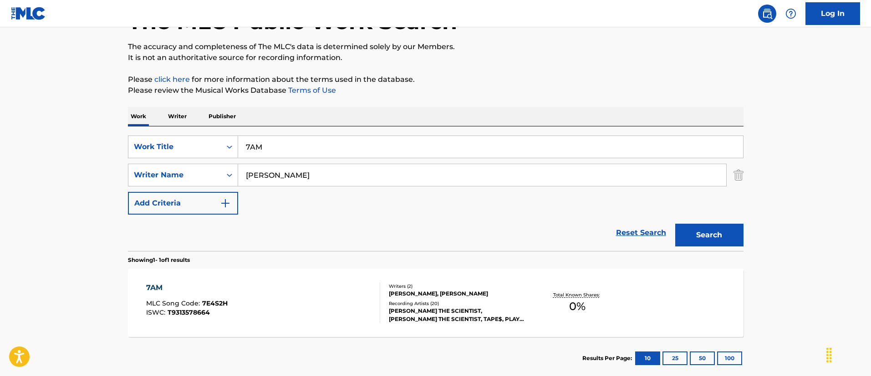
click at [300, 288] on div "7AM MLC Song Code : 7E4S2H ISWC : T9313578664" at bounding box center [263, 303] width 234 height 41
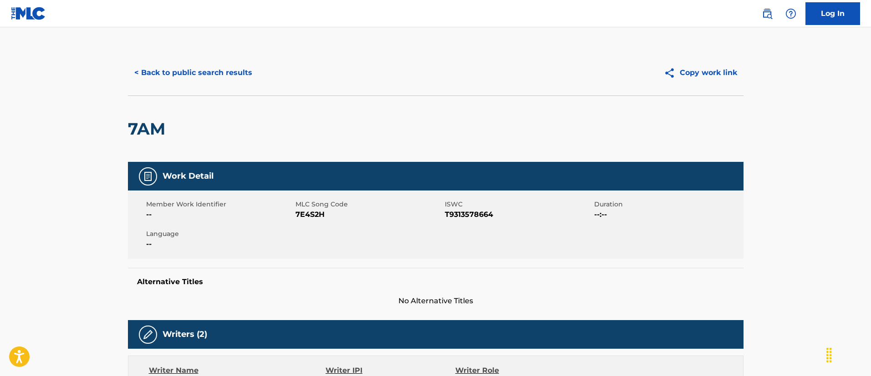
click at [228, 71] on button "< Back to public search results" at bounding box center [193, 72] width 131 height 23
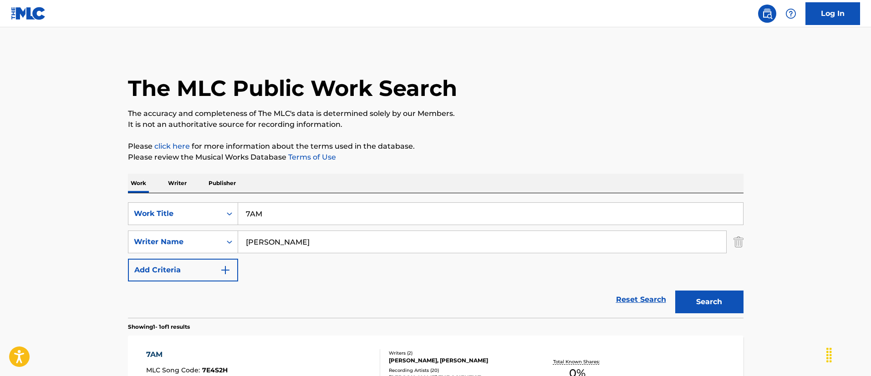
scroll to position [67, 0]
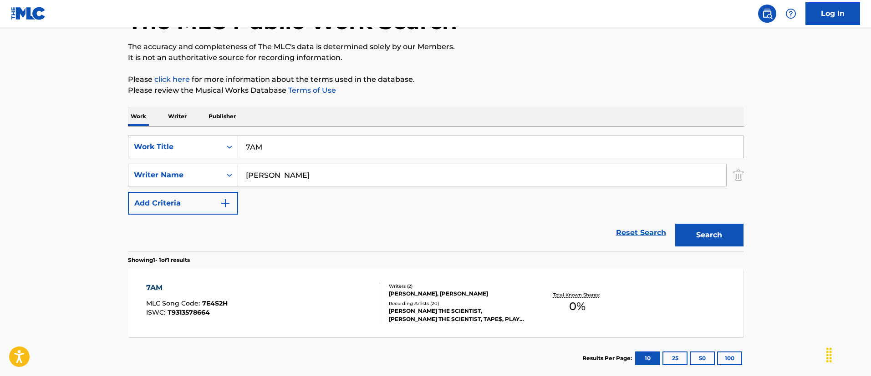
click at [303, 146] on input "7AM" at bounding box center [490, 147] width 505 height 22
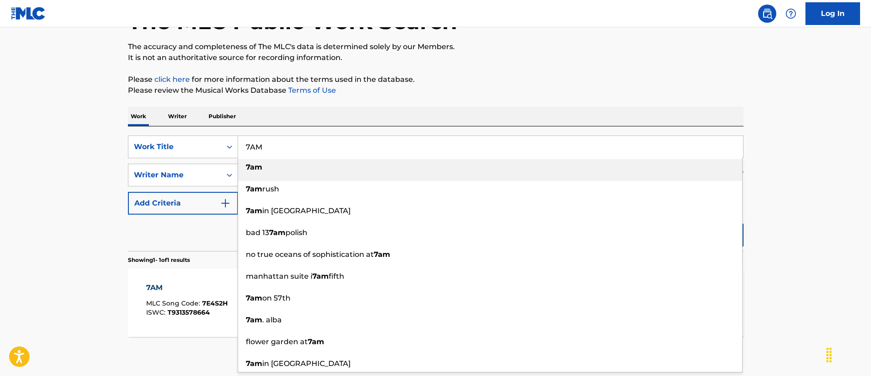
paste input "SMOKE"
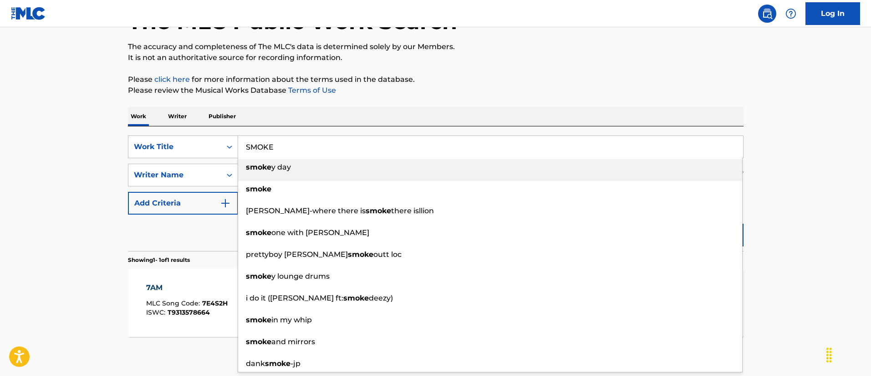
type input "SMOKE"
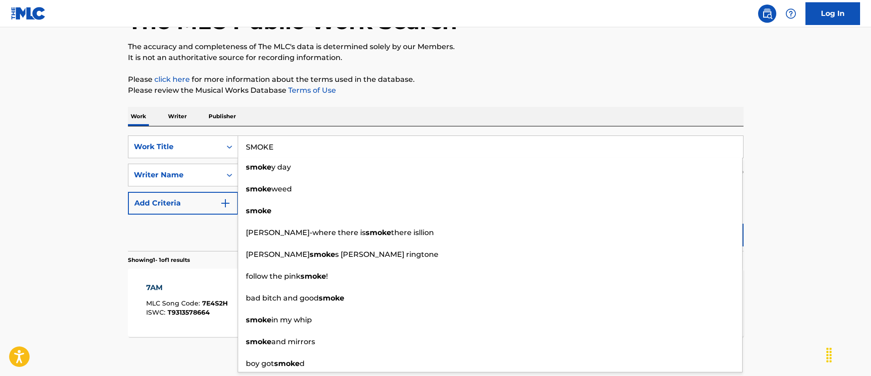
click at [60, 157] on main "The MLC Public Work Search The accuracy and completeness of The MLC's data is d…" at bounding box center [435, 172] width 871 height 424
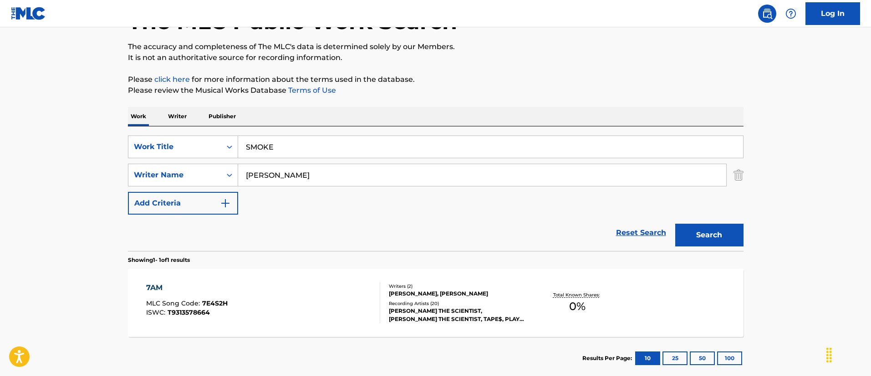
click at [256, 172] on input "[PERSON_NAME]" at bounding box center [482, 175] width 488 height 22
paste input "[PERSON_NAME] [PERSON_NAME]"
type input "[PERSON_NAME] [PERSON_NAME]"
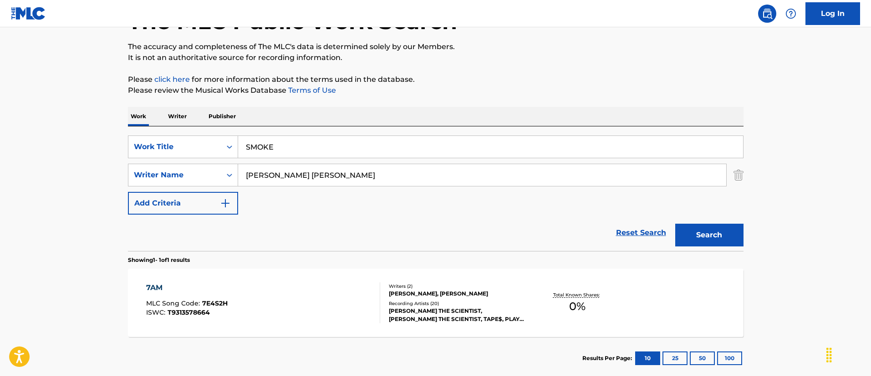
click at [675, 224] on button "Search" at bounding box center [709, 235] width 68 height 23
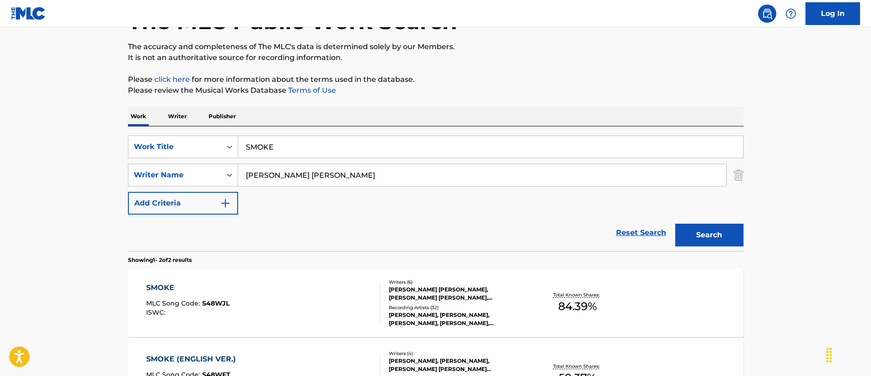
click at [298, 304] on div "SMOKE MLC Song Code : S48WJL ISWC :" at bounding box center [263, 303] width 234 height 41
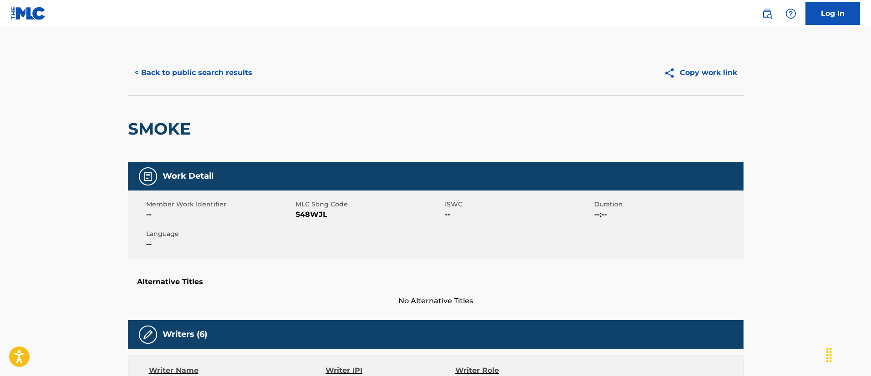
click at [175, 76] on button "< Back to public search results" at bounding box center [193, 72] width 131 height 23
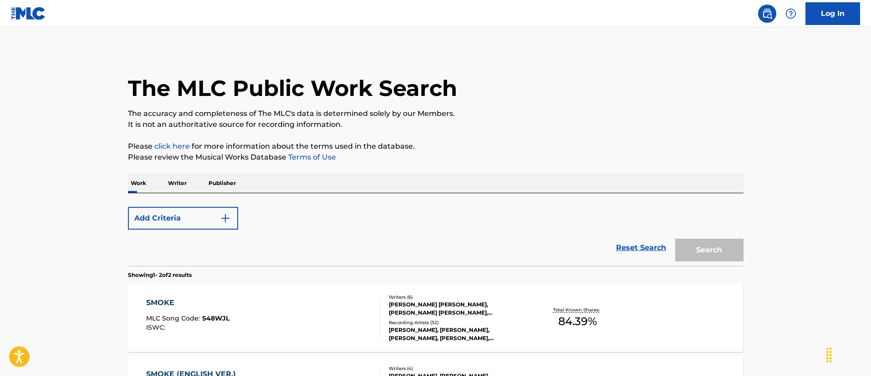
scroll to position [67, 0]
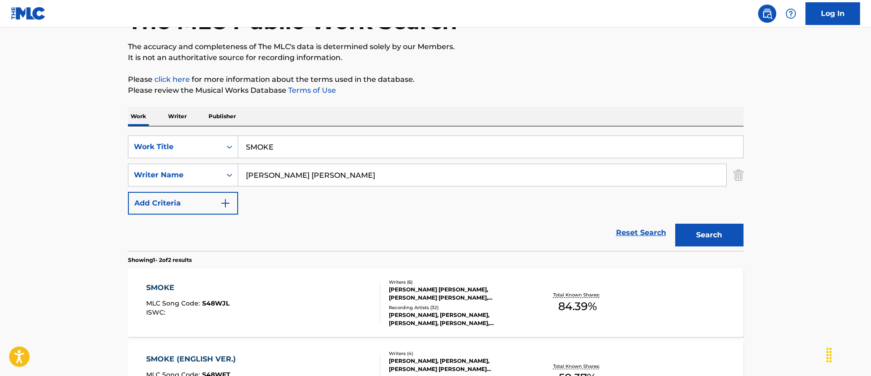
click at [332, 153] on input "SMOKE" at bounding box center [490, 147] width 505 height 22
paste input "Blame [PERSON_NAME]"
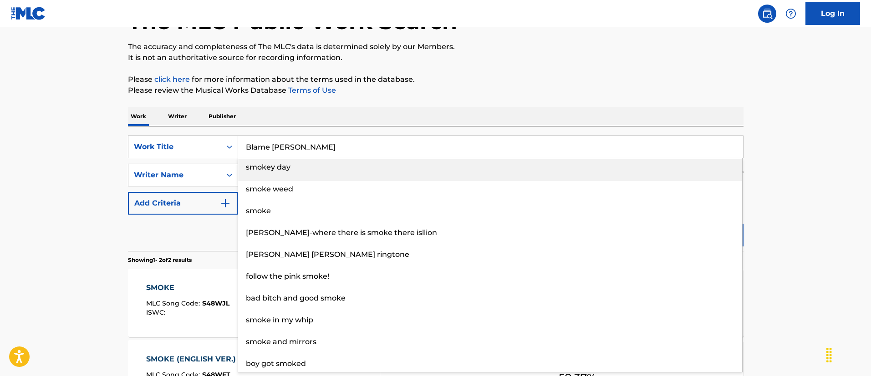
type input "Blame [PERSON_NAME]"
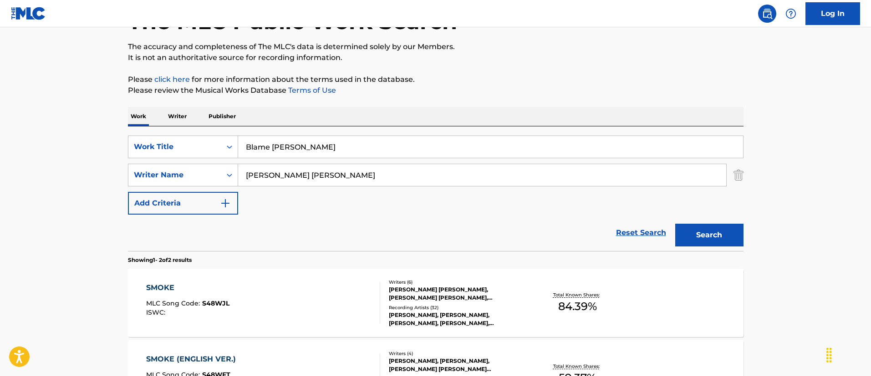
drag, startPoint x: 10, startPoint y: 134, endPoint x: 257, endPoint y: 166, distance: 249.2
click at [10, 134] on main "The MLC Public Work Search The accuracy and completeness of The MLC's data is d…" at bounding box center [435, 208] width 871 height 496
click at [300, 174] on input "[PERSON_NAME] [PERSON_NAME]" at bounding box center [482, 175] width 488 height 22
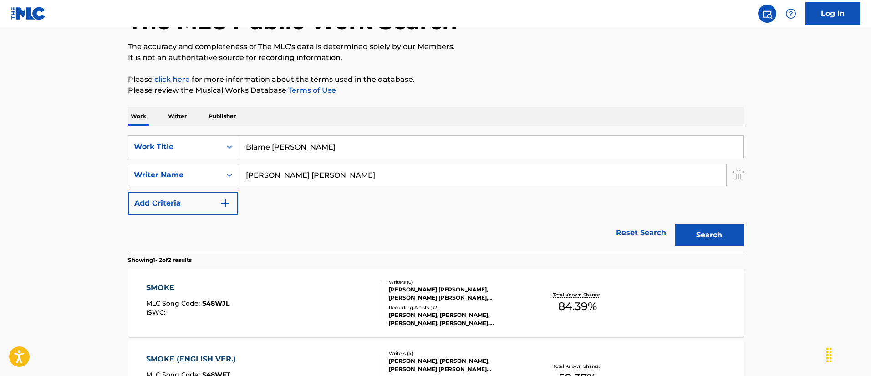
paste input "Blame [PERSON_NAME]"
type input "Blame [PERSON_NAME]"
click at [675, 224] on button "Search" at bounding box center [709, 235] width 68 height 23
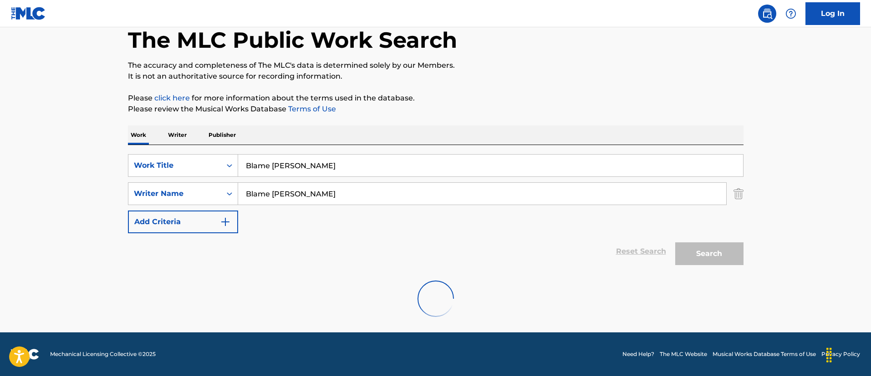
scroll to position [19, 0]
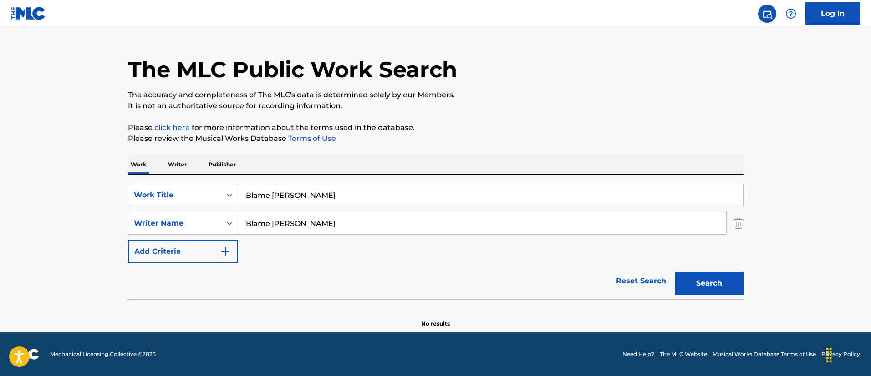
click at [386, 191] on input "Blame [PERSON_NAME]" at bounding box center [490, 195] width 505 height 22
paste input "LA VIE EN ROSE"
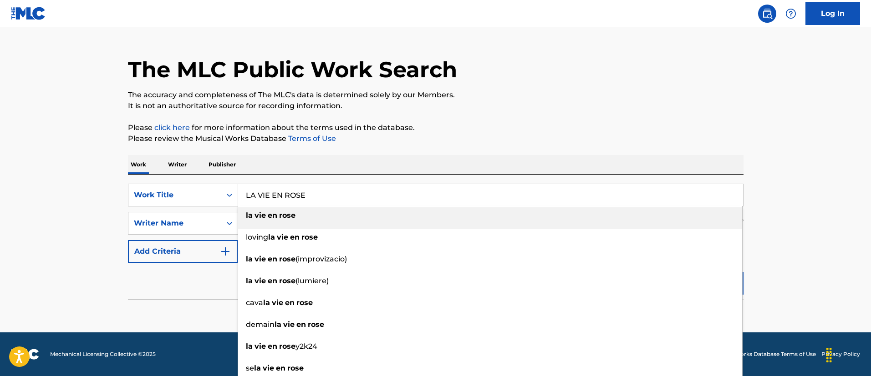
type input "LA VIE EN ROSE"
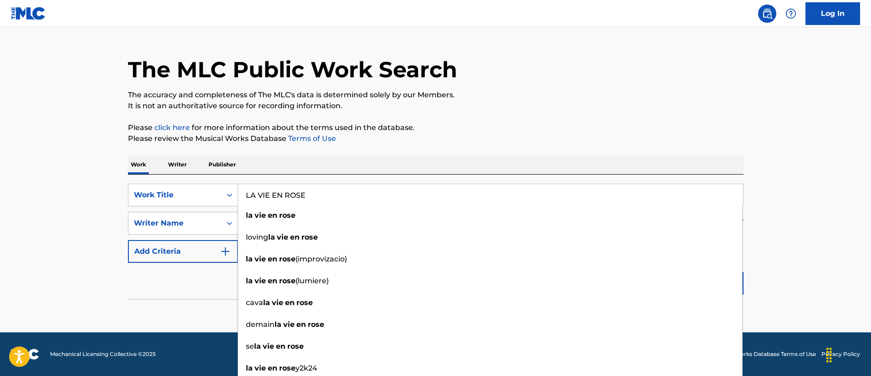
click at [108, 207] on main "The MLC Public Work Search The accuracy and completeness of The MLC's data is d…" at bounding box center [435, 171] width 871 height 324
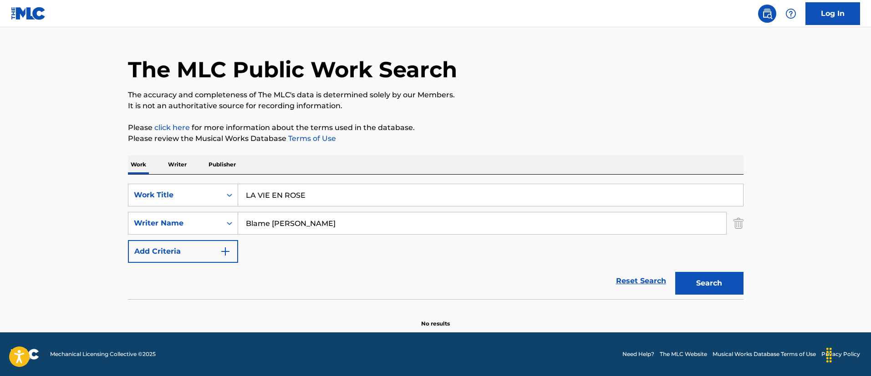
click at [303, 217] on input "Blame [PERSON_NAME]" at bounding box center [482, 224] width 488 height 22
paste input "[PERSON_NAME] [PERSON_NAME]"
type input "[PERSON_NAME] [PERSON_NAME]"
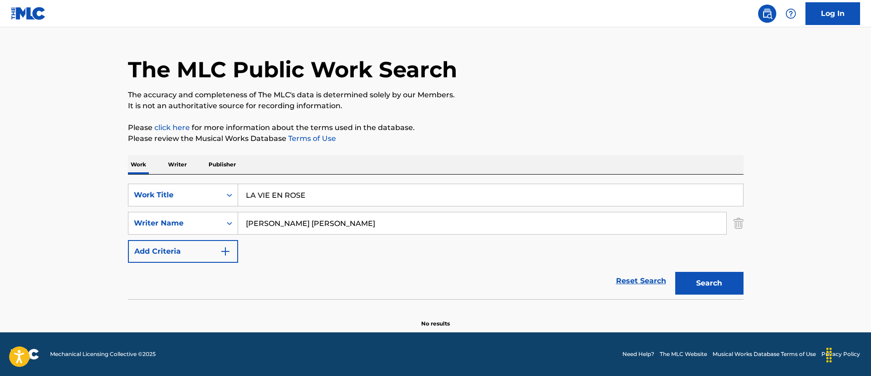
click at [675, 272] on button "Search" at bounding box center [709, 283] width 68 height 23
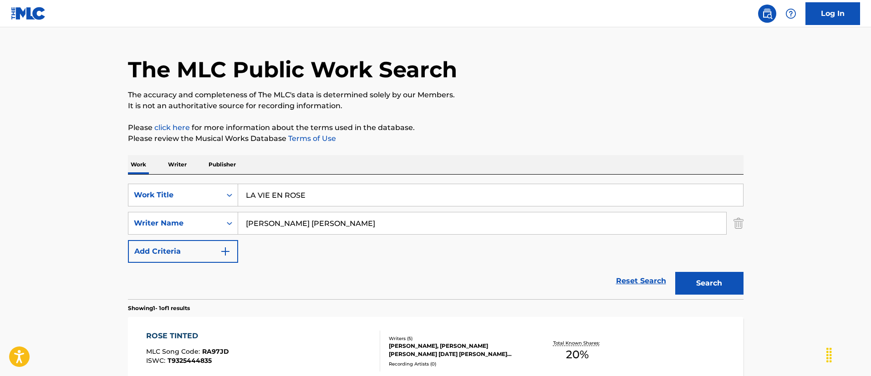
click at [328, 193] on input "LA VIE EN ROSE" at bounding box center [490, 195] width 505 height 22
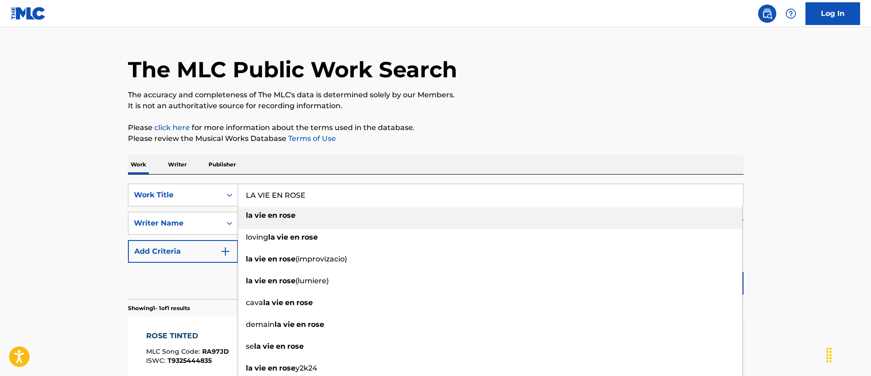
paste input "5D"
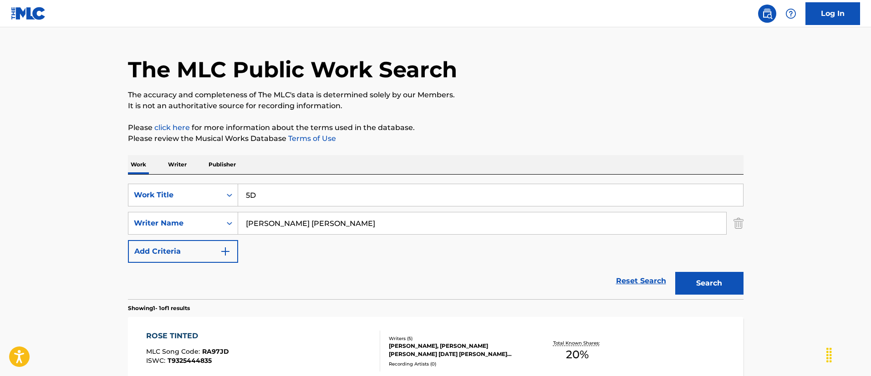
type input "5D"
click at [321, 216] on input "[PERSON_NAME] [PERSON_NAME]" at bounding box center [482, 224] width 488 height 22
paste input "[PERSON_NAME] [PERSON_NAME]"
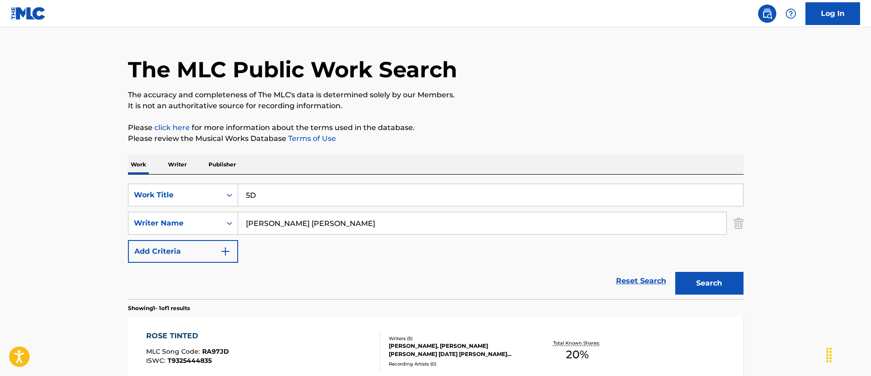
type input "[PERSON_NAME] [PERSON_NAME]"
click at [675, 272] on button "Search" at bounding box center [709, 283] width 68 height 23
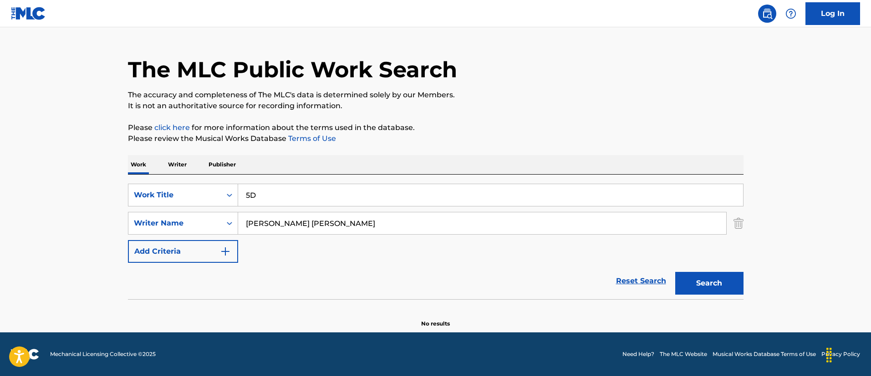
click at [344, 191] on input "5D" at bounding box center [490, 195] width 505 height 22
paste input "CONGA"
type input "CONGA"
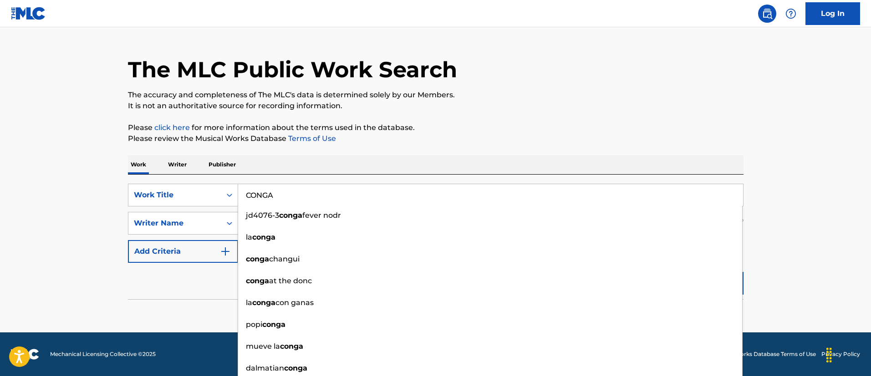
drag, startPoint x: 56, startPoint y: 181, endPoint x: 81, endPoint y: 180, distance: 25.1
click at [57, 180] on main "The MLC Public Work Search The accuracy and completeness of The MLC's data is d…" at bounding box center [435, 171] width 871 height 324
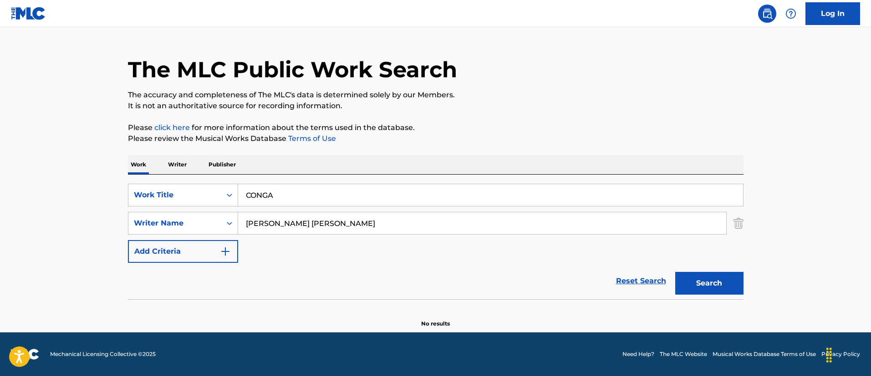
click at [298, 221] on input "[PERSON_NAME] [PERSON_NAME]" at bounding box center [482, 224] width 488 height 22
paste input "[PERSON_NAME]"
type input "[PERSON_NAME]"
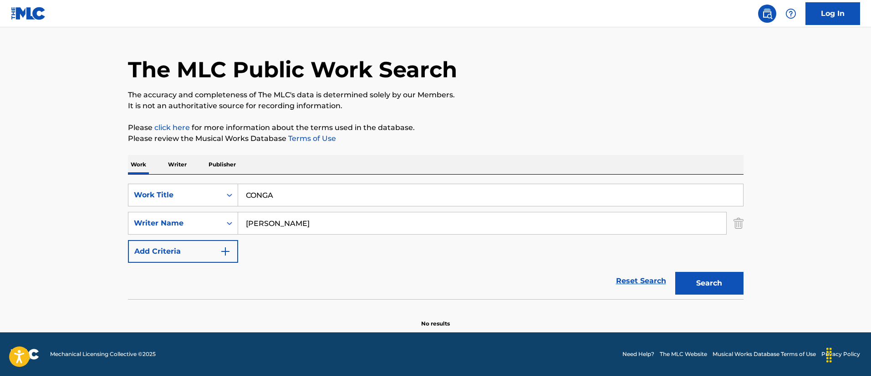
click at [675, 272] on button "Search" at bounding box center [709, 283] width 68 height 23
click at [290, 205] on input "CONGA" at bounding box center [490, 195] width 505 height 22
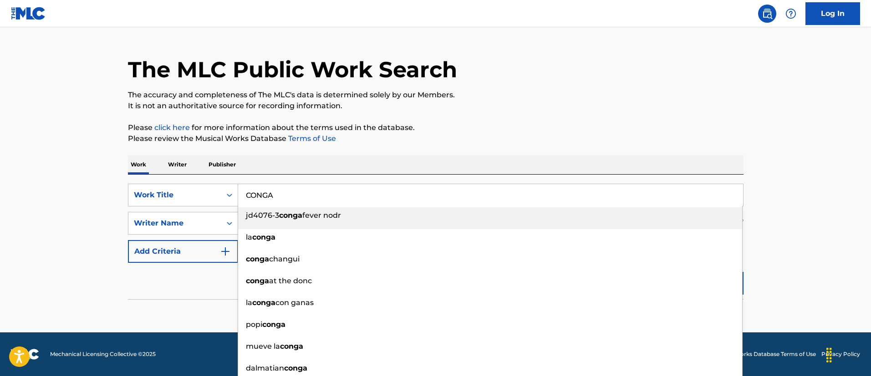
click at [290, 205] on input "CONGA" at bounding box center [490, 195] width 505 height 22
paste input "ATTRACTIVE"
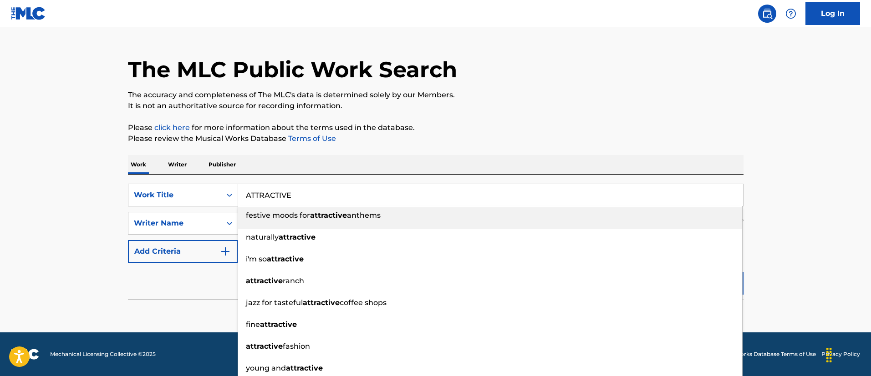
type input "ATTRACTIVE"
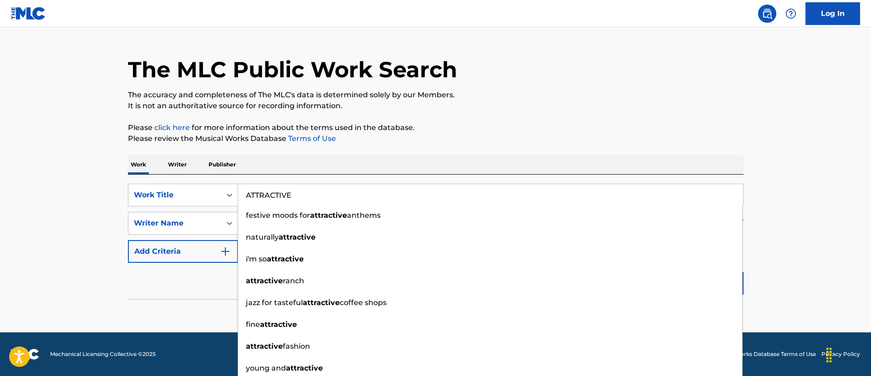
click at [108, 182] on main "The MLC Public Work Search The accuracy and completeness of The MLC's data is d…" at bounding box center [435, 171] width 871 height 324
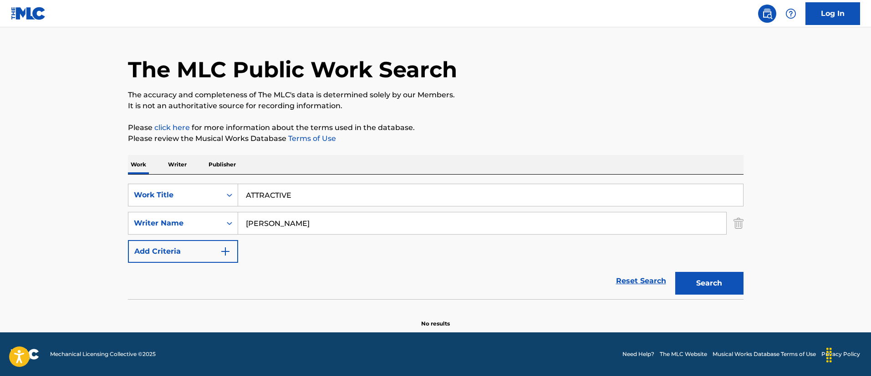
click at [289, 233] on input "[PERSON_NAME]" at bounding box center [482, 224] width 488 height 22
click at [290, 233] on input "[PERSON_NAME]" at bounding box center [482, 224] width 488 height 22
paste input "[PERSON_NAME]"
click at [290, 233] on input "[PERSON_NAME] ENBYRON [PERSON_NAME] NAJAERIQUE KIKI" at bounding box center [482, 224] width 488 height 22
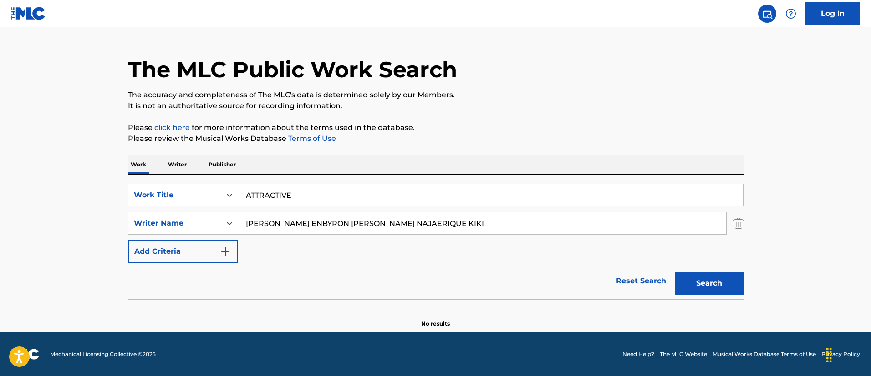
click at [290, 233] on input "[PERSON_NAME] ENBYRON [PERSON_NAME] NAJAERIQUE KIKI" at bounding box center [482, 224] width 488 height 22
paste input "[PERSON_NAME]"
click at [675, 272] on button "Search" at bounding box center [709, 283] width 68 height 23
click at [264, 224] on input "[PERSON_NAME]" at bounding box center [482, 224] width 488 height 22
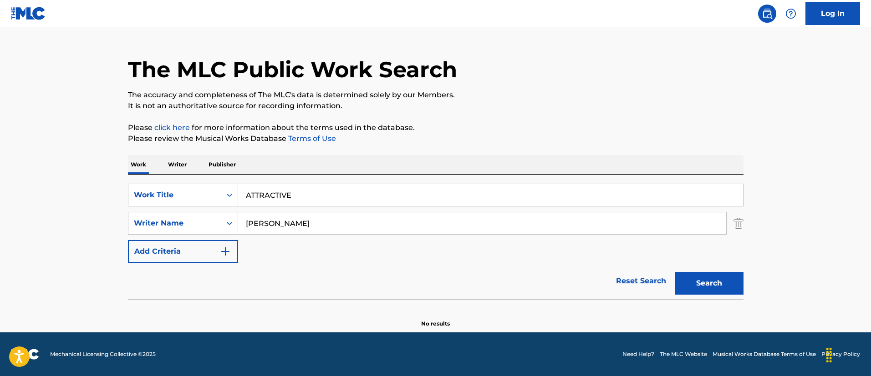
click at [264, 224] on input "[PERSON_NAME]" at bounding box center [482, 224] width 488 height 22
paste input "[PERSON_NAME] [PERSON_NAME]"
click at [675, 272] on button "Search" at bounding box center [709, 283] width 68 height 23
click at [369, 228] on input "[PERSON_NAME] [PERSON_NAME]" at bounding box center [482, 224] width 488 height 22
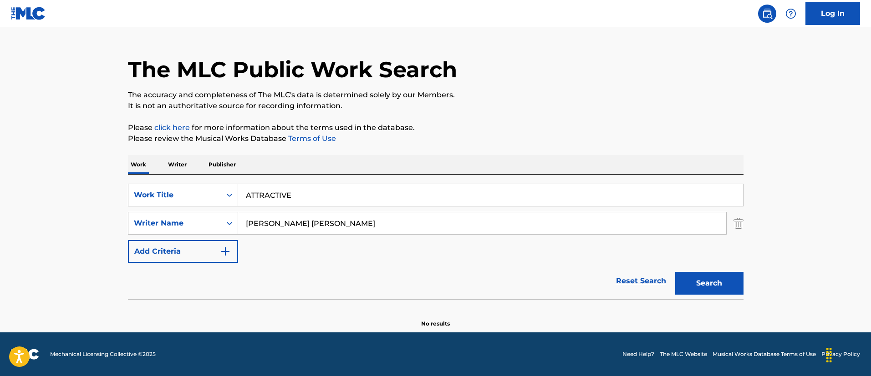
click at [369, 228] on input "[PERSON_NAME] [PERSON_NAME]" at bounding box center [482, 224] width 488 height 22
paste input "[PERSON_NAME]"
type input "[PERSON_NAME]"
click at [675, 272] on button "Search" at bounding box center [709, 283] width 68 height 23
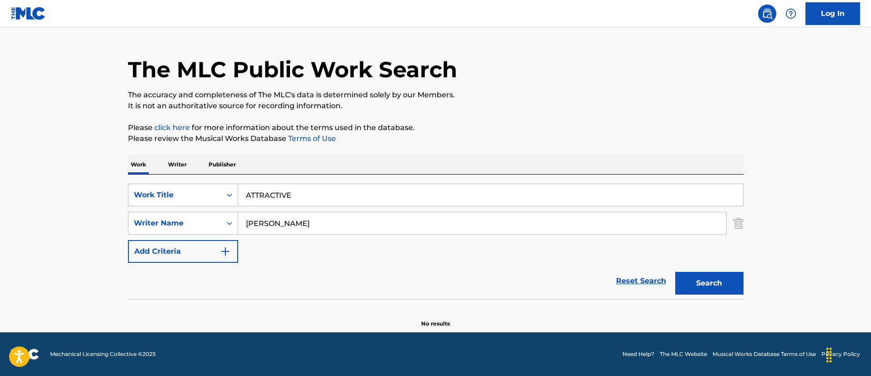
click at [298, 193] on input "ATTRACTIVE" at bounding box center [490, 195] width 505 height 22
paste input "HOW WE DO IT"
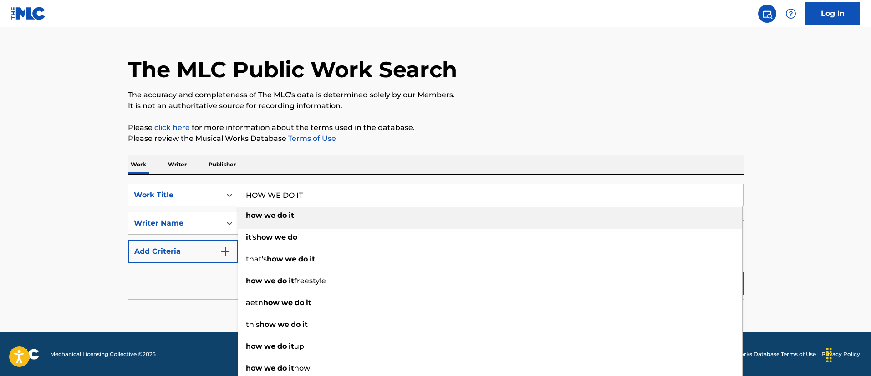
type input "HOW WE DO IT"
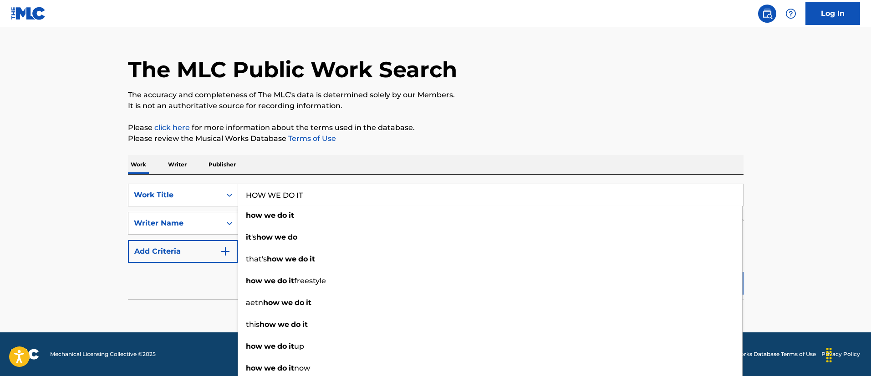
click at [103, 181] on main "The MLC Public Work Search The accuracy and completeness of The MLC's data is d…" at bounding box center [435, 171] width 871 height 324
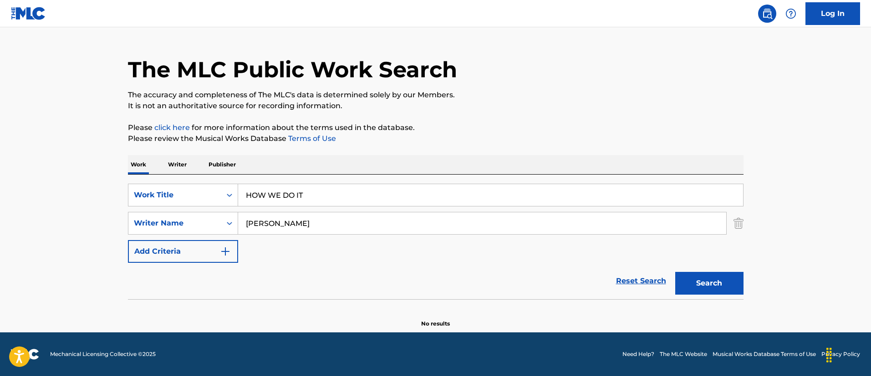
click at [346, 231] on input "[PERSON_NAME]" at bounding box center [482, 224] width 488 height 22
paste input "[PERSON_NAME]"
type input "[PERSON_NAME]"
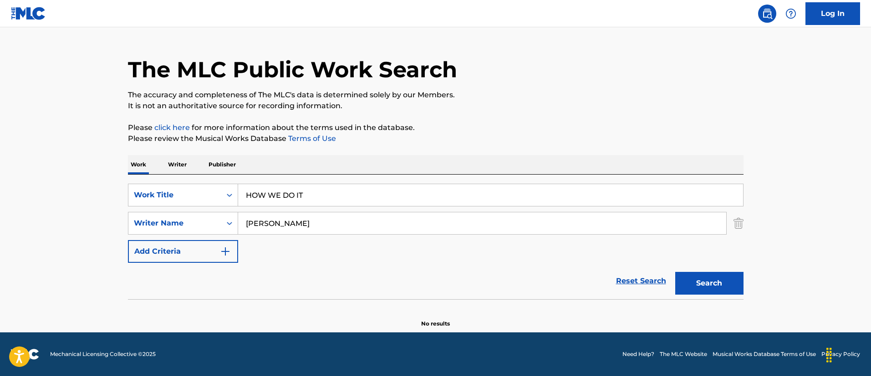
click at [675, 272] on button "Search" at bounding box center [709, 283] width 68 height 23
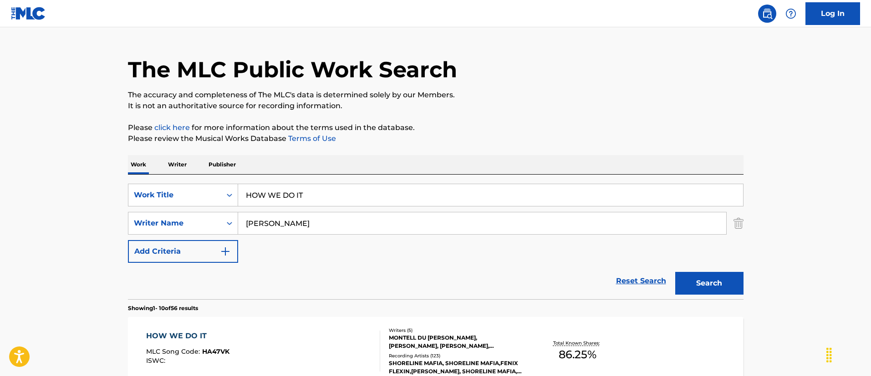
scroll to position [87, 0]
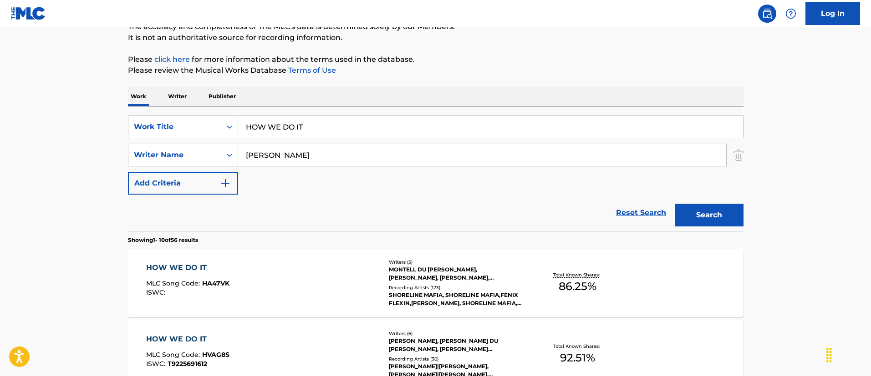
click at [304, 295] on div "HOW WE DO IT MLC Song Code : HA47VK ISWC :" at bounding box center [263, 283] width 234 height 41
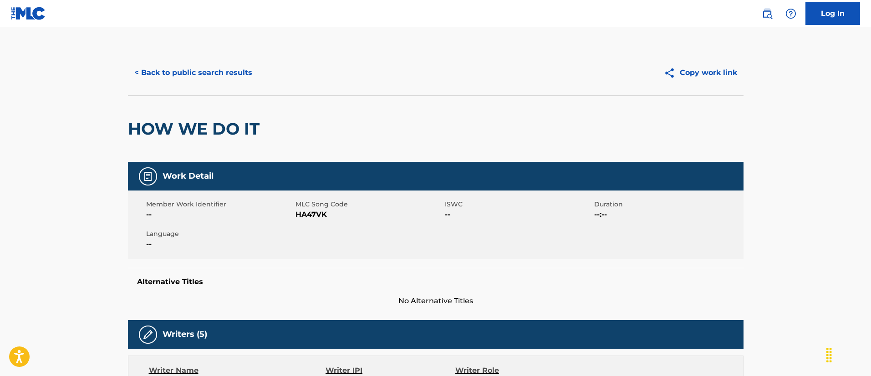
click at [223, 73] on button "< Back to public search results" at bounding box center [193, 72] width 131 height 23
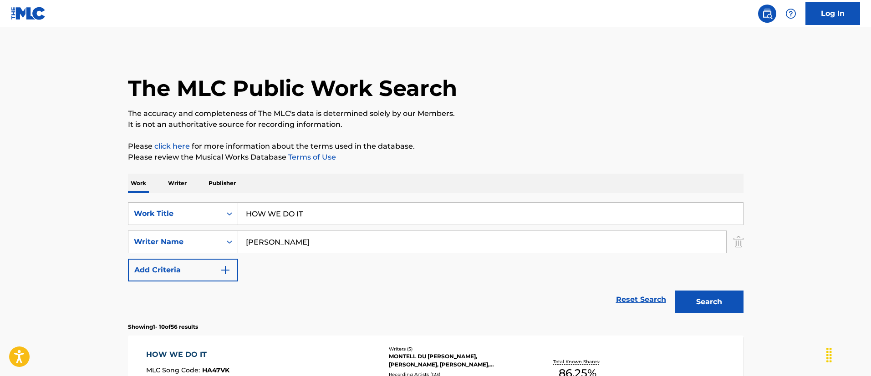
scroll to position [87, 0]
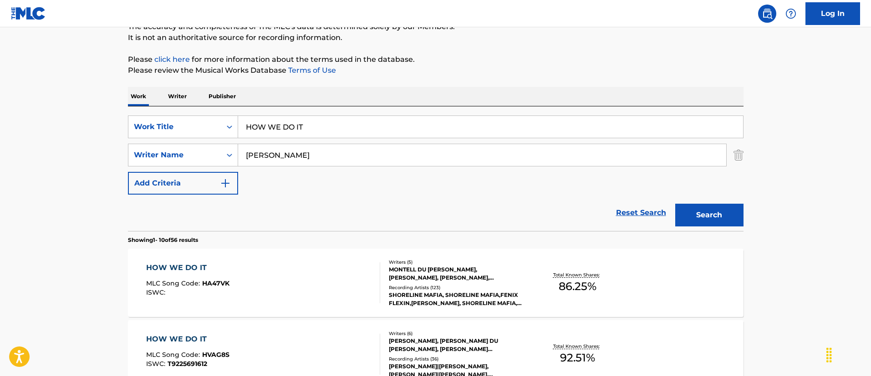
click at [341, 127] on input "HOW WE DO IT" at bounding box center [490, 127] width 505 height 22
paste input "The Man Who Can't Be Moved"
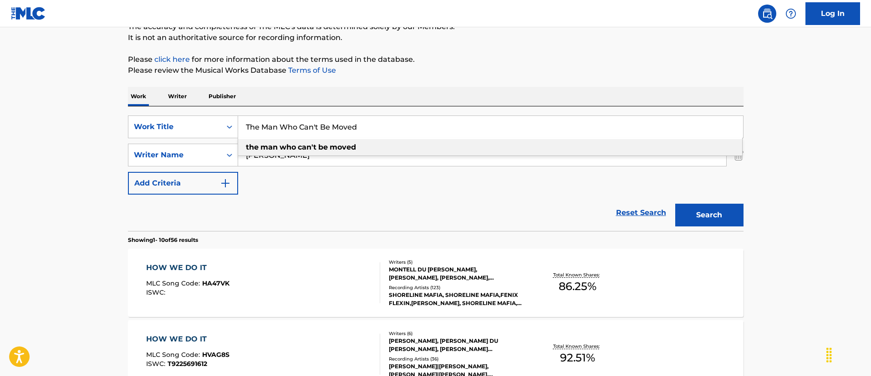
type input "The Man Who Can't Be Moved"
click at [297, 189] on div "SearchWithCriteriac21c3f95-663d-466d-9866-bb8495586ad2 Work Title The Man Who C…" at bounding box center [435, 155] width 615 height 79
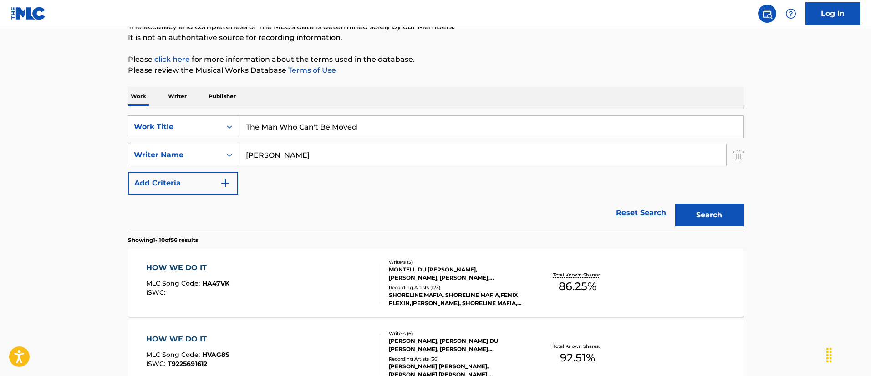
click at [291, 159] on input "[PERSON_NAME]" at bounding box center [482, 155] width 488 height 22
paste input "[PERSON_NAME] Frampto"
type input "[PERSON_NAME] [PERSON_NAME]"
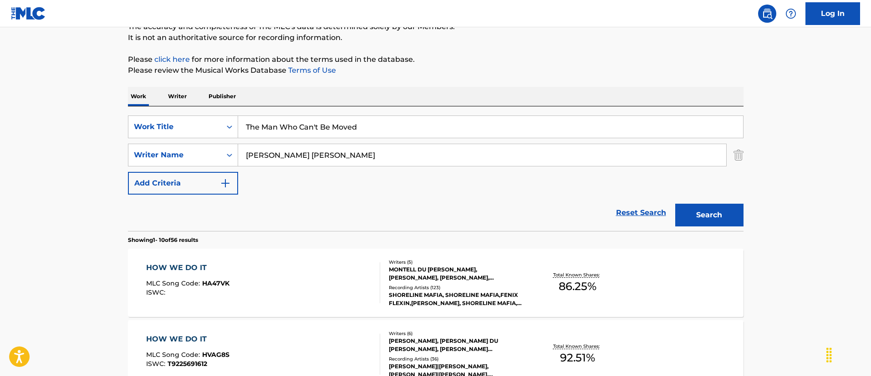
click at [675, 204] on button "Search" at bounding box center [709, 215] width 68 height 23
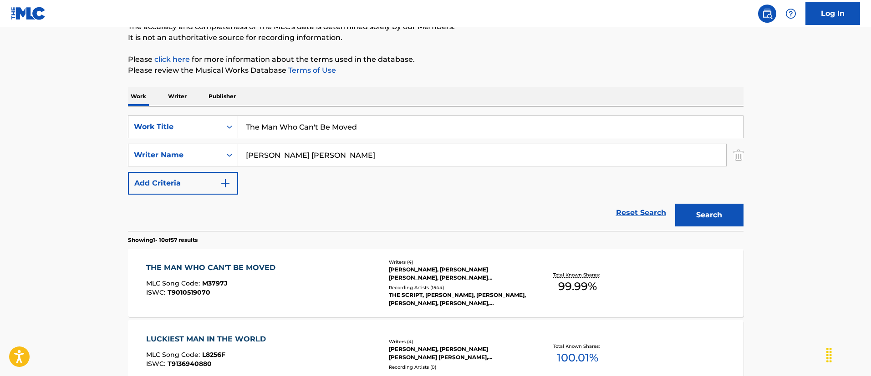
click at [304, 293] on div "THE MAN WHO CAN'T BE MOVED MLC Song Code : M3797J ISWC : T9010519070" at bounding box center [263, 283] width 234 height 41
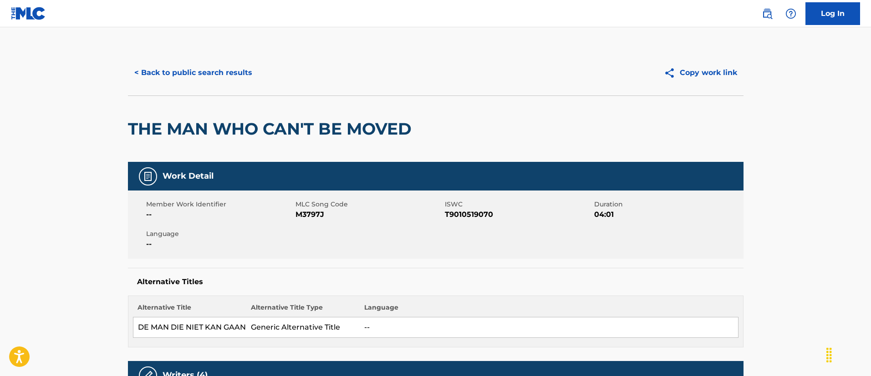
click at [232, 81] on button "< Back to public search results" at bounding box center [193, 72] width 131 height 23
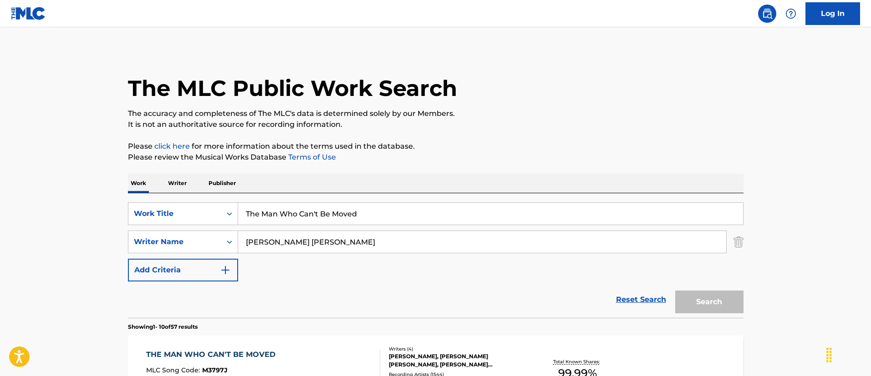
scroll to position [87, 0]
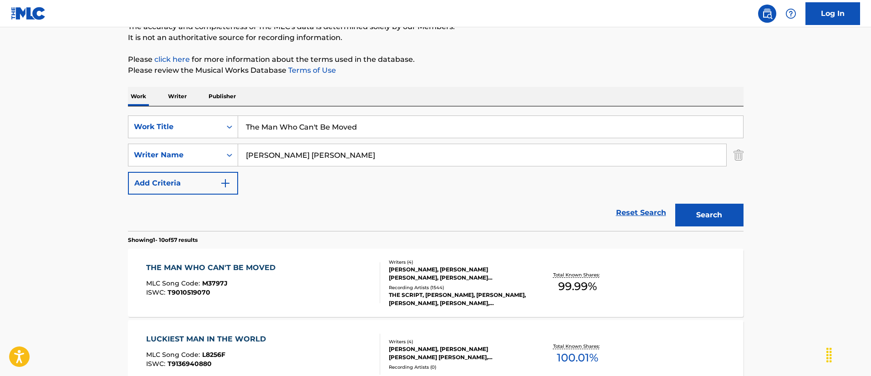
click at [315, 124] on input "The Man Who Can't Be Moved" at bounding box center [490, 127] width 505 height 22
paste input "Rehab"
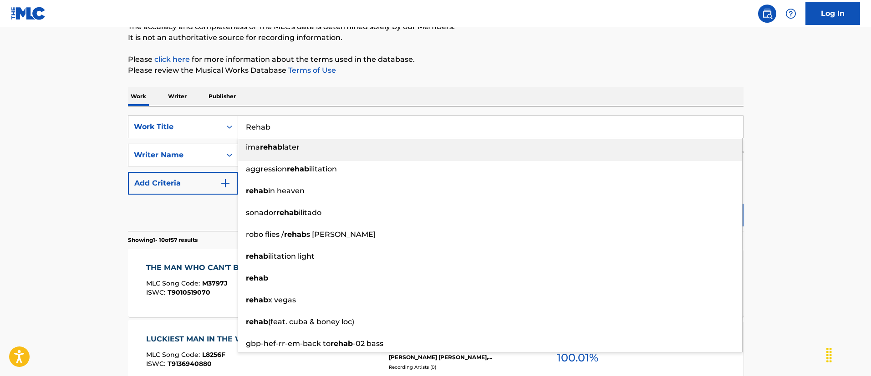
type input "Rehab"
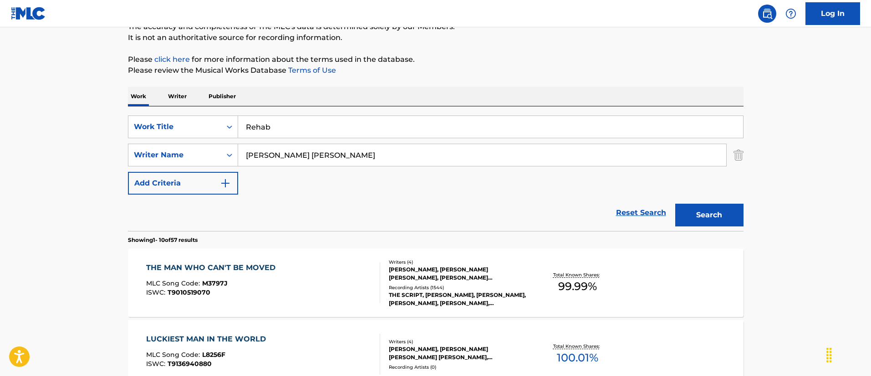
click at [273, 156] on input "[PERSON_NAME] [PERSON_NAME]" at bounding box center [482, 155] width 488 height 22
paste input "[PERSON_NAME] [PERSON_NAME]"
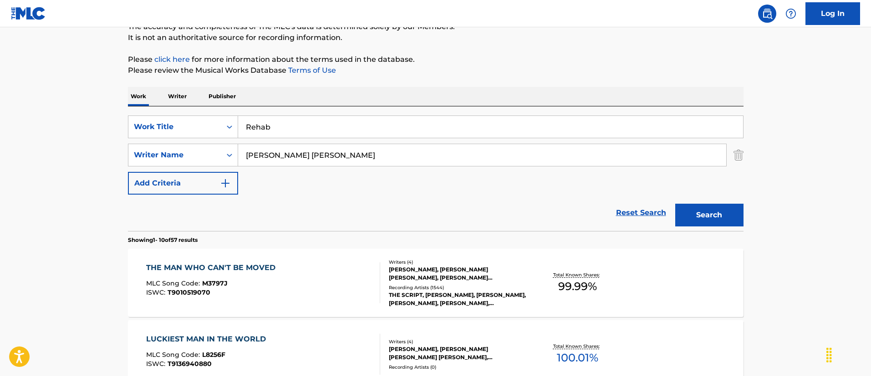
type input "[PERSON_NAME] [PERSON_NAME]"
click at [675, 204] on button "Search" at bounding box center [709, 215] width 68 height 23
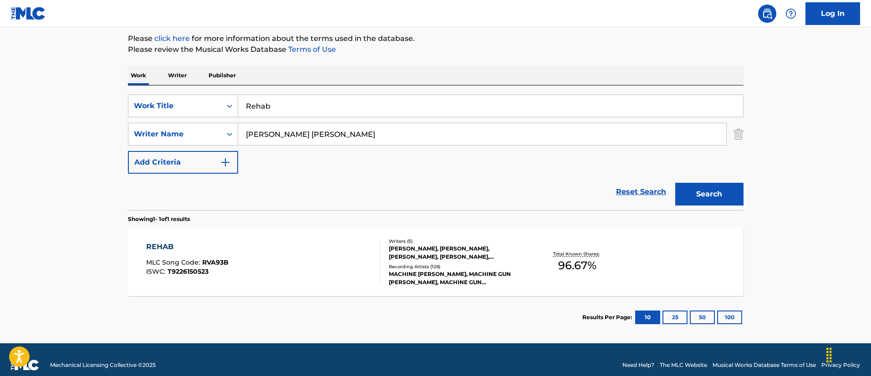
scroll to position [119, 0]
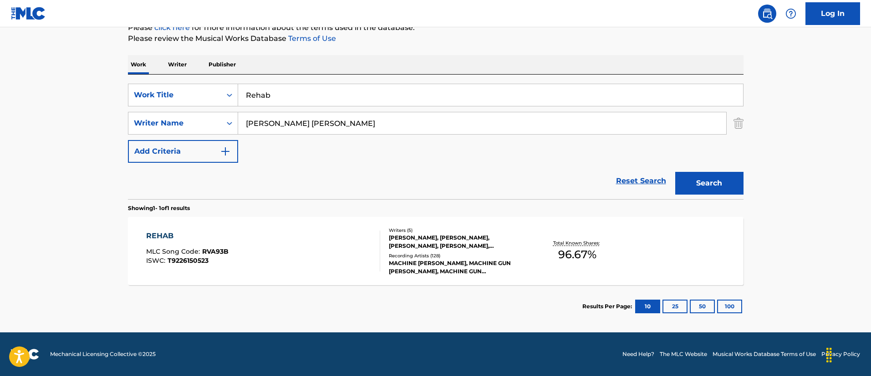
click at [298, 247] on div "REHAB MLC Song Code : RVA93B ISWC : T9226150523" at bounding box center [263, 251] width 234 height 41
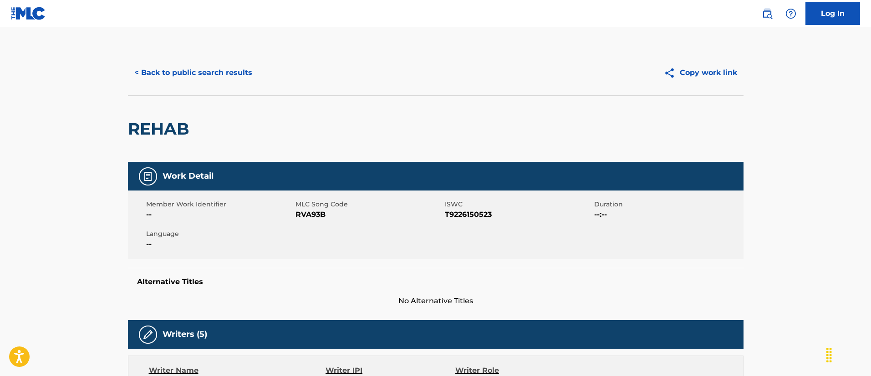
click at [190, 80] on button "< Back to public search results" at bounding box center [193, 72] width 131 height 23
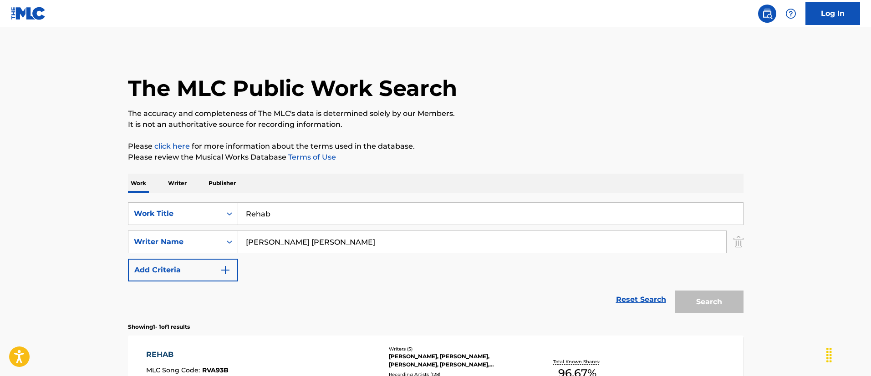
scroll to position [67, 0]
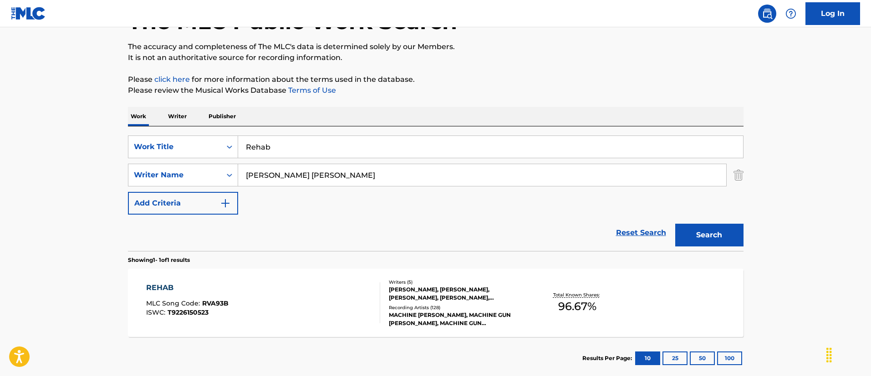
click at [338, 142] on input "Rehab" at bounding box center [490, 147] width 505 height 22
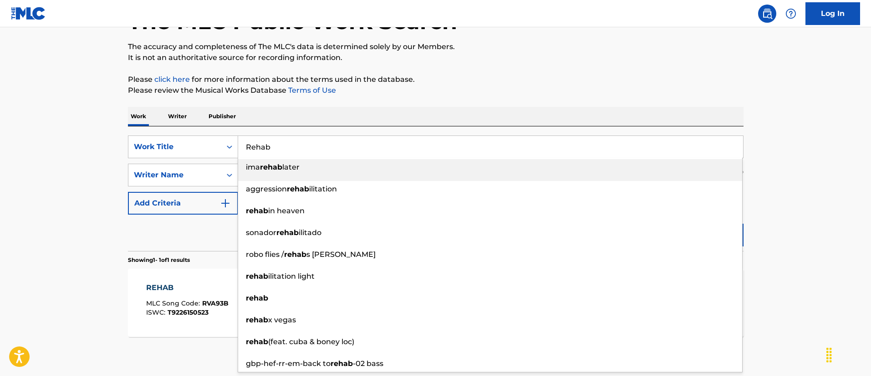
paste input "[PERSON_NAME]'S BODY"
type input "[PERSON_NAME]'S BODY"
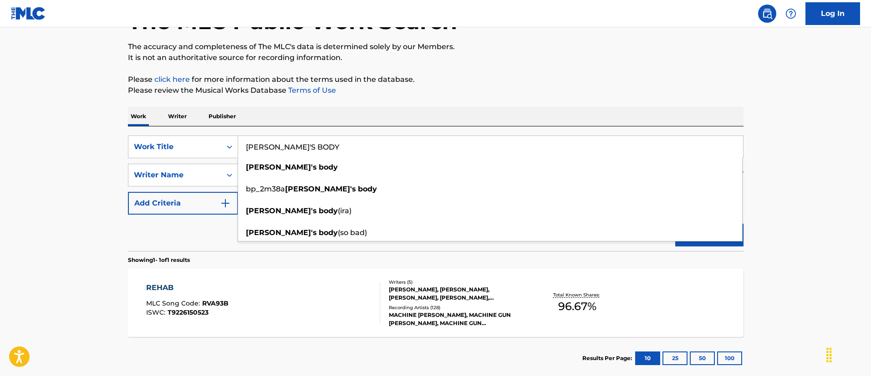
click at [111, 156] on main "The MLC Public Work Search The accuracy and completeness of The MLC's data is d…" at bounding box center [435, 172] width 871 height 424
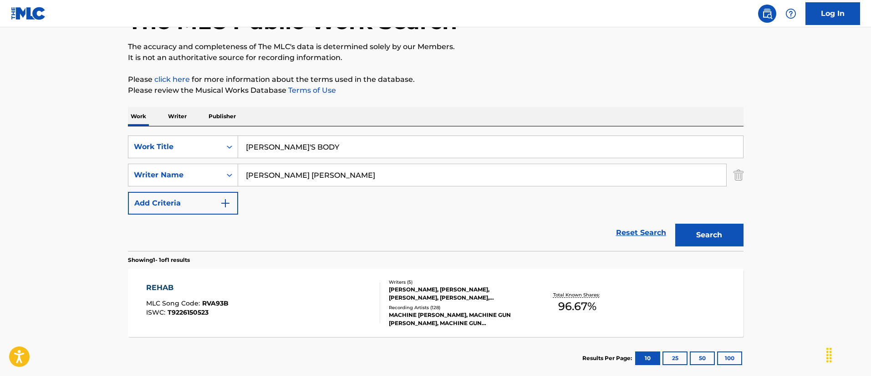
click at [267, 176] on input "[PERSON_NAME] [PERSON_NAME]" at bounding box center [482, 175] width 488 height 22
click at [268, 175] on input "[PERSON_NAME] [PERSON_NAME]" at bounding box center [482, 175] width 488 height 22
paste input "[PERSON_NAME]"
click at [268, 175] on input "BAKEPANNU [PERSON_NAME]" at bounding box center [482, 175] width 488 height 22
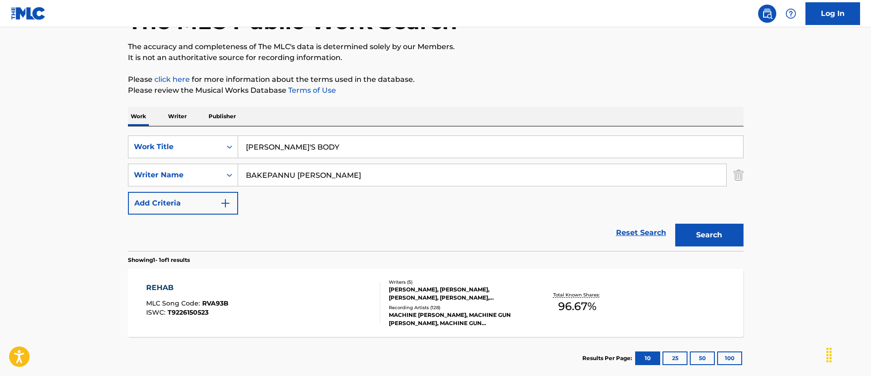
click at [268, 175] on input "BAKEPANNU [PERSON_NAME]" at bounding box center [482, 175] width 488 height 22
drag, startPoint x: 268, startPoint y: 175, endPoint x: 267, endPoint y: 201, distance: 26.4
click at [268, 177] on input "BAKEPANNU [PERSON_NAME]" at bounding box center [482, 175] width 488 height 22
paste input "PANNU KE"
type input "[PERSON_NAME]"
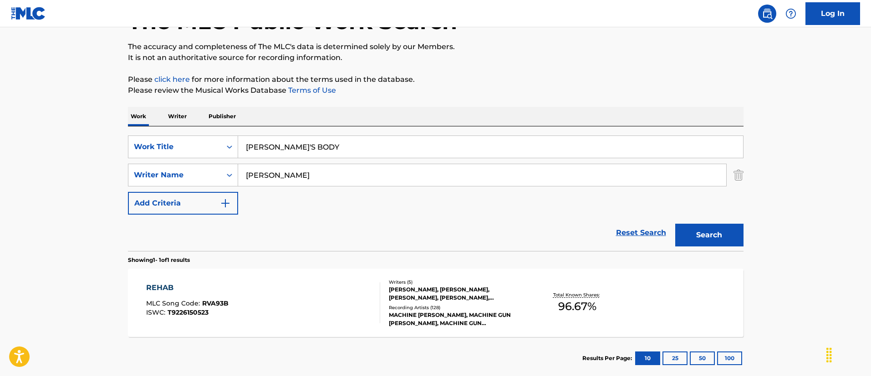
click at [675, 224] on button "Search" at bounding box center [709, 235] width 68 height 23
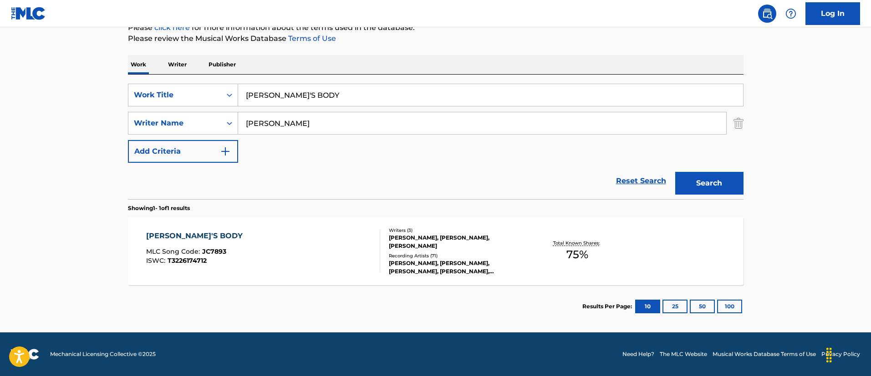
click at [349, 239] on div "[PERSON_NAME]'S BODY MLC Song Code : JC7893 ISWC : T3226174712" at bounding box center [263, 251] width 234 height 41
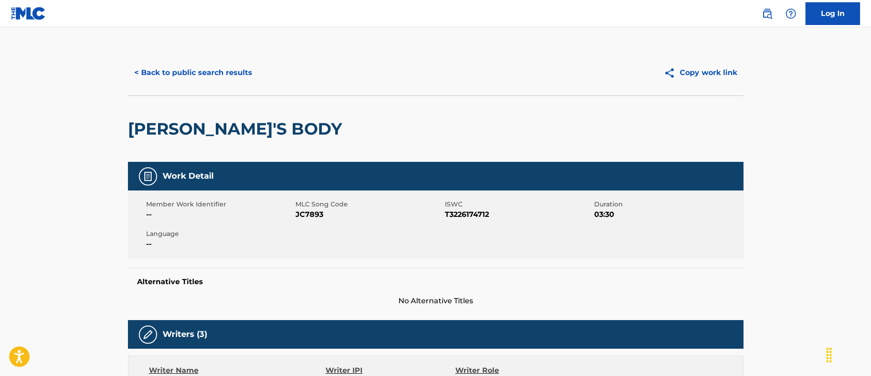
click at [187, 73] on button "< Back to public search results" at bounding box center [193, 72] width 131 height 23
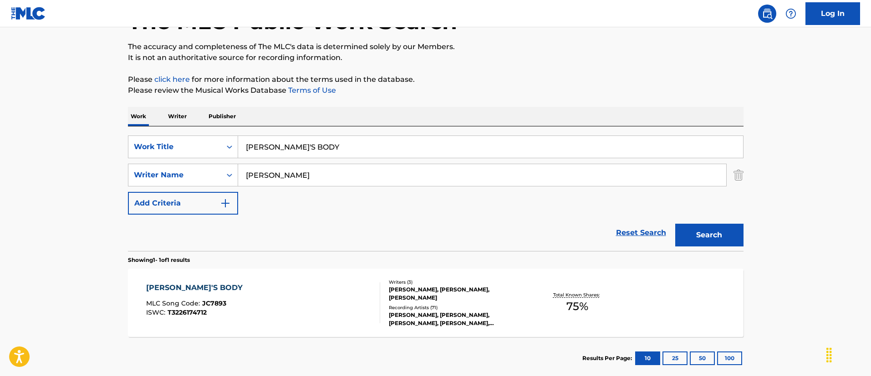
click at [308, 151] on input "[PERSON_NAME]'S BODY" at bounding box center [490, 147] width 505 height 22
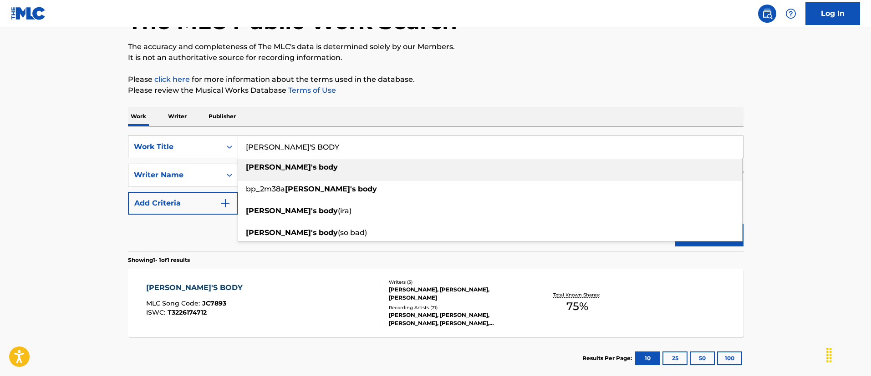
click at [308, 151] on input "[PERSON_NAME]'S BODY" at bounding box center [490, 147] width 505 height 22
paste input "Fine Whine"
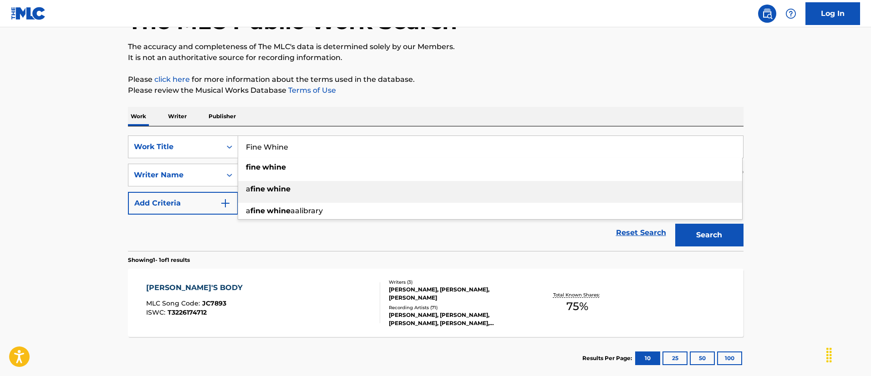
click at [336, 187] on div "a fine whine" at bounding box center [490, 189] width 504 height 16
type input "a fine whine"
click at [275, 174] on input "[PERSON_NAME]" at bounding box center [482, 175] width 488 height 22
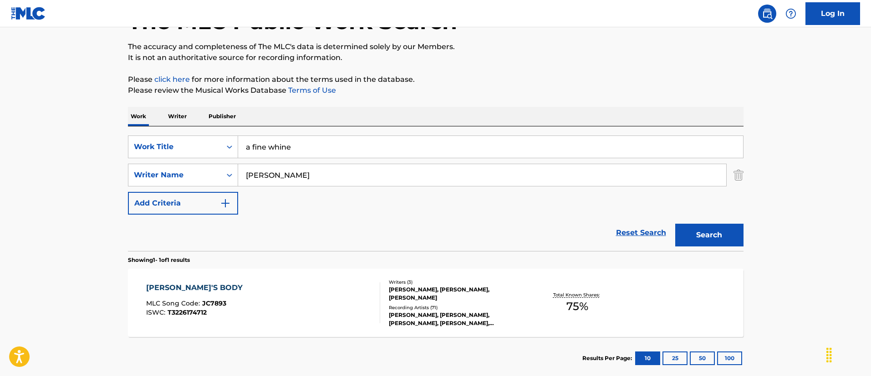
paste input "[PERSON_NAME]"
type input "[PERSON_NAME]"
click at [353, 140] on input "a fine whine" at bounding box center [490, 147] width 505 height 22
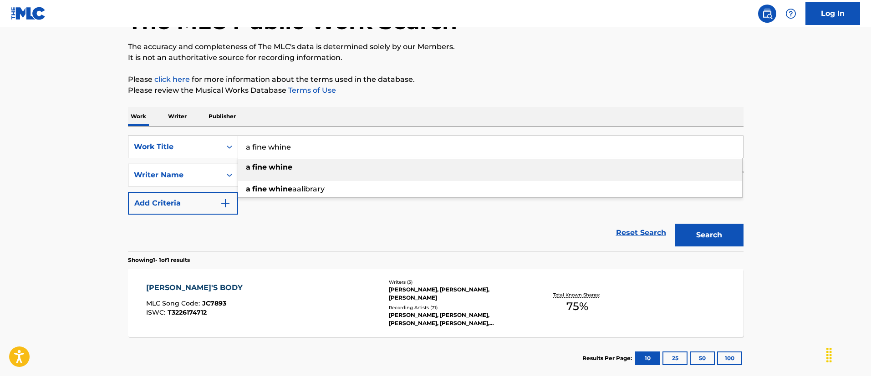
paste input "Fine W"
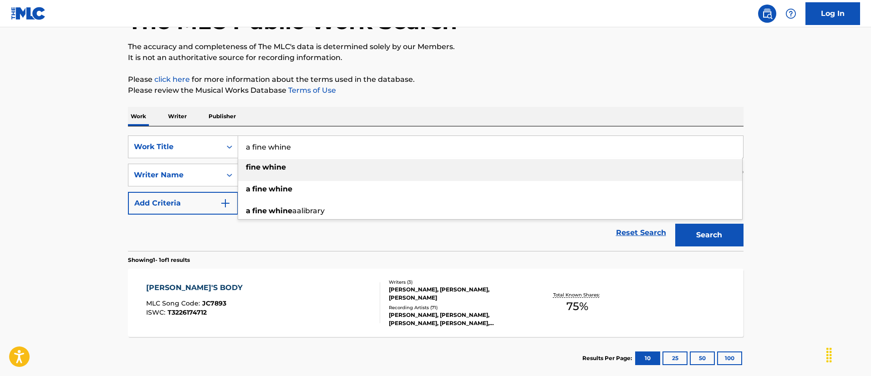
click at [265, 147] on input "a fine whine" at bounding box center [490, 147] width 505 height 22
paste input "Fine W"
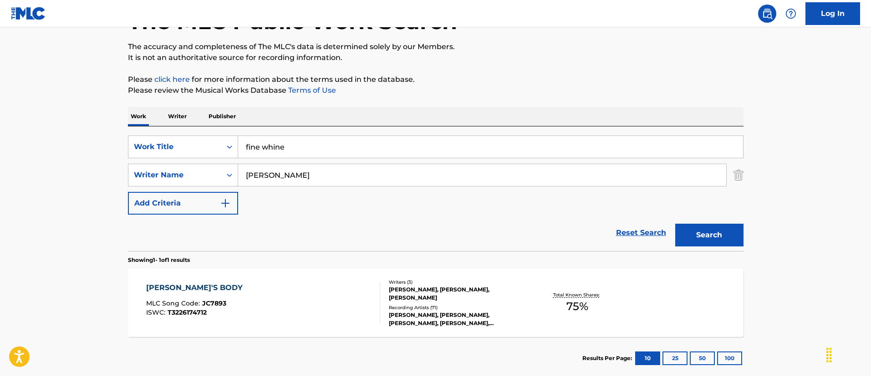
click at [265, 147] on input "fine whine" at bounding box center [490, 147] width 505 height 22
paste input "Fine W"
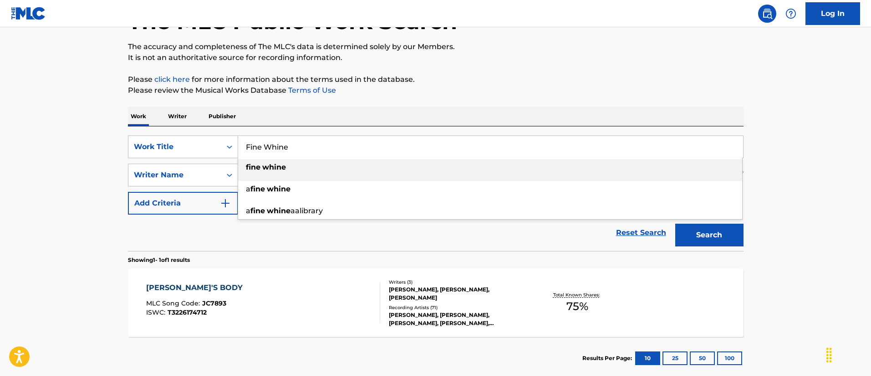
type input "Fine Whine"
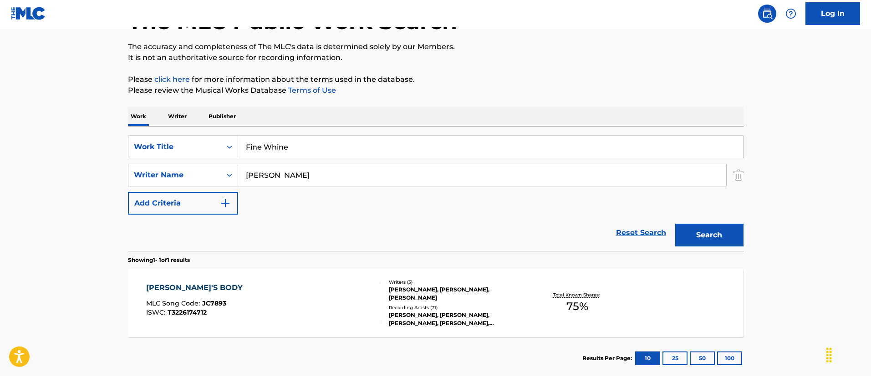
drag, startPoint x: 808, startPoint y: 124, endPoint x: 808, endPoint y: 131, distance: 6.4
click at [808, 125] on main "The MLC Public Work Search The accuracy and completeness of The MLC's data is d…" at bounding box center [435, 172] width 871 height 424
click at [713, 242] on button "Search" at bounding box center [709, 235] width 68 height 23
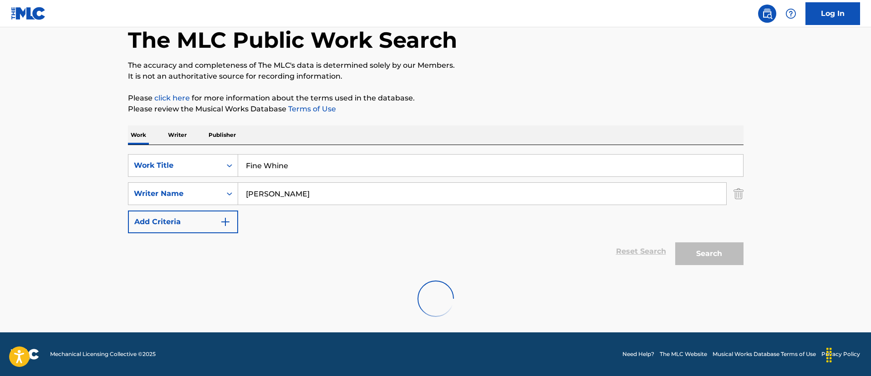
scroll to position [19, 0]
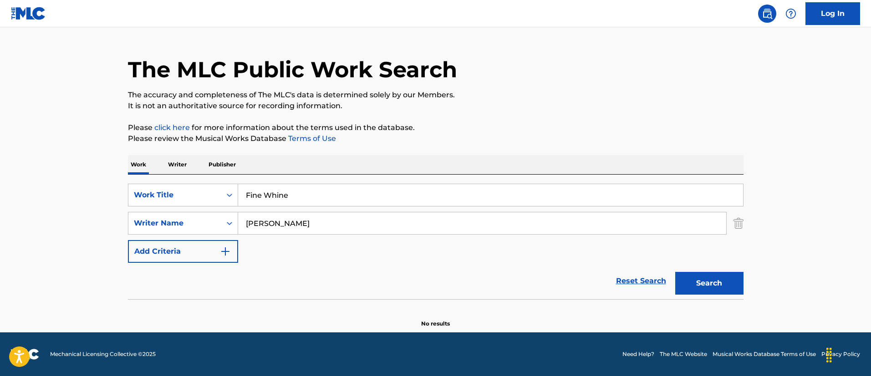
click at [345, 217] on input "[PERSON_NAME]" at bounding box center [482, 224] width 488 height 22
paste input "[PERSON_NAME] [PERSON_NAME] [PERSON_NAME]"
click at [675, 272] on button "Search" at bounding box center [709, 283] width 68 height 23
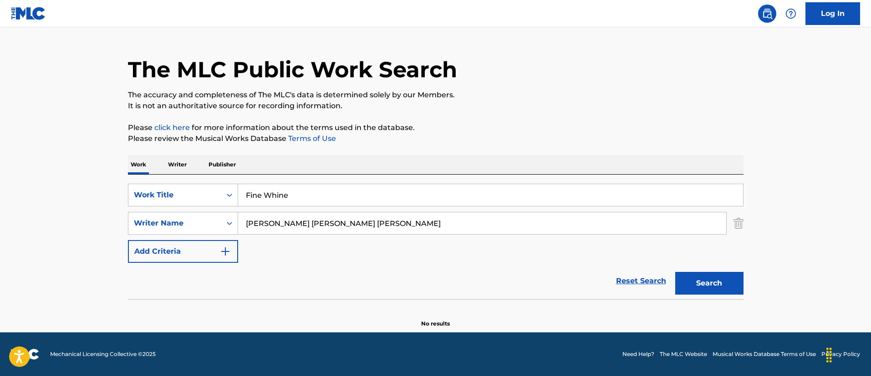
click at [366, 231] on input "[PERSON_NAME] [PERSON_NAME] [PERSON_NAME]" at bounding box center [482, 224] width 488 height 22
paste input "[PERSON_NAME]"
click at [675, 272] on button "Search" at bounding box center [709, 283] width 68 height 23
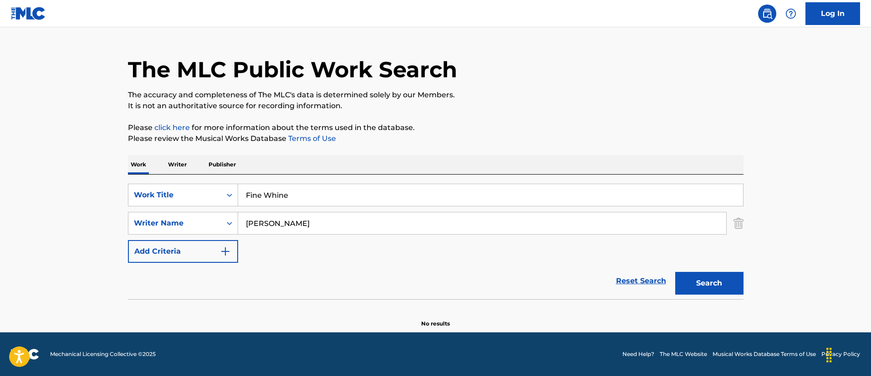
click at [308, 223] on input "[PERSON_NAME]" at bounding box center [482, 224] width 488 height 22
paste input "YERS RAKIM"
type input "[PERSON_NAME] RAKIM"
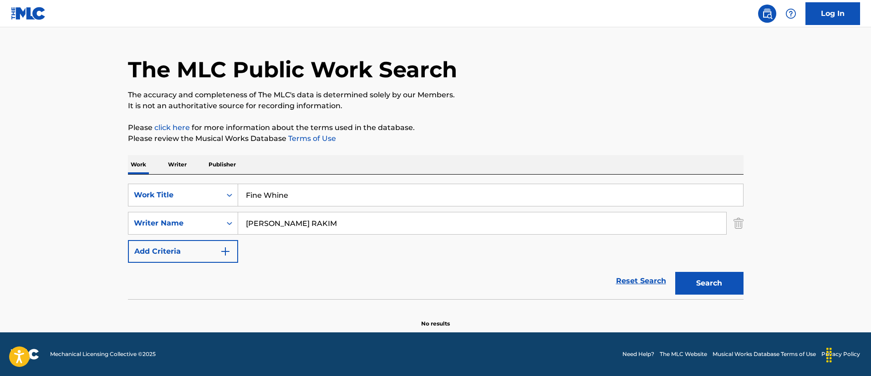
click at [675, 272] on button "Search" at bounding box center [709, 283] width 68 height 23
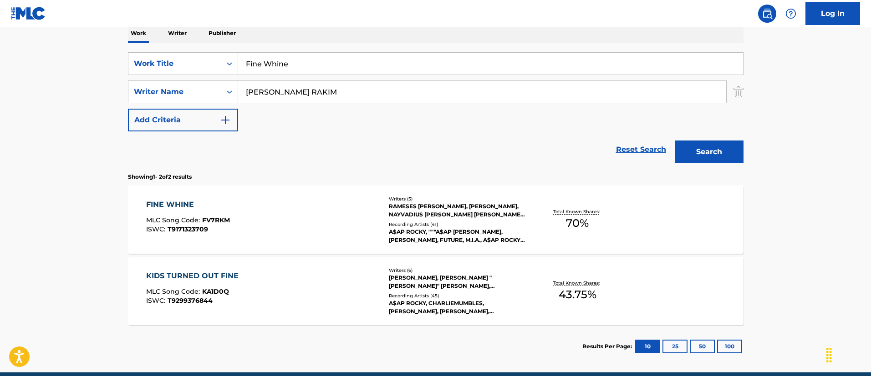
scroll to position [155, 0]
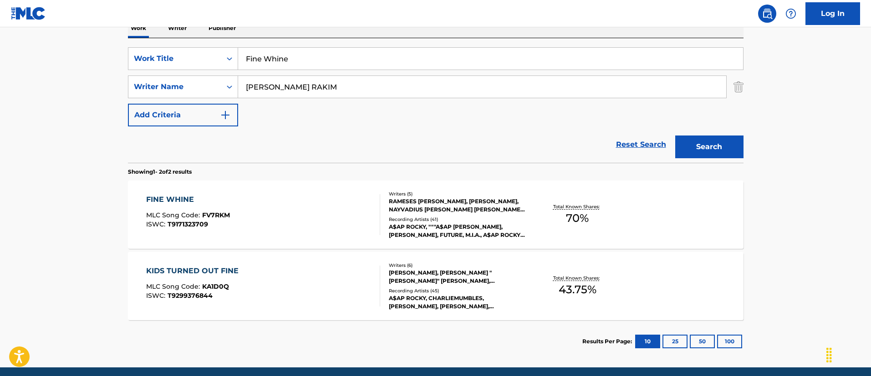
click at [297, 229] on div "FINE WHINE MLC Song Code : FV7RKM ISWC : T9171323709" at bounding box center [263, 214] width 234 height 41
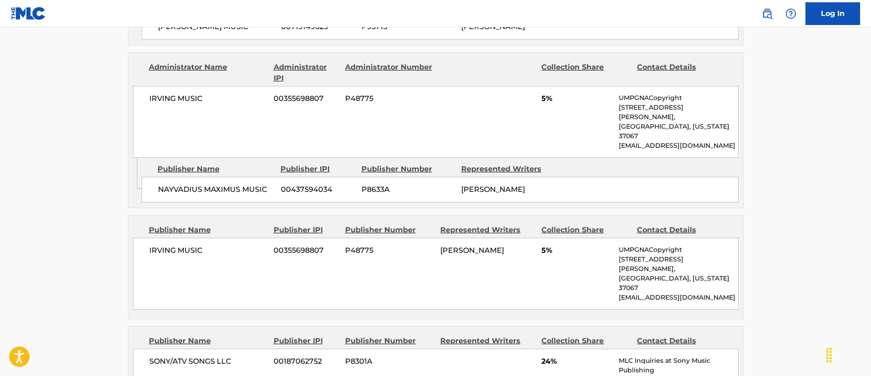
scroll to position [1051, 0]
